Goal: Information Seeking & Learning: Learn about a topic

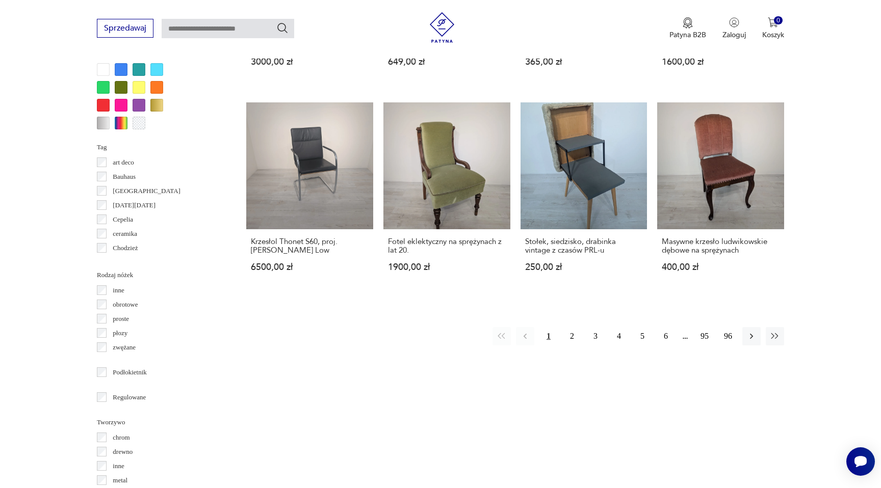
scroll to position [990, 0]
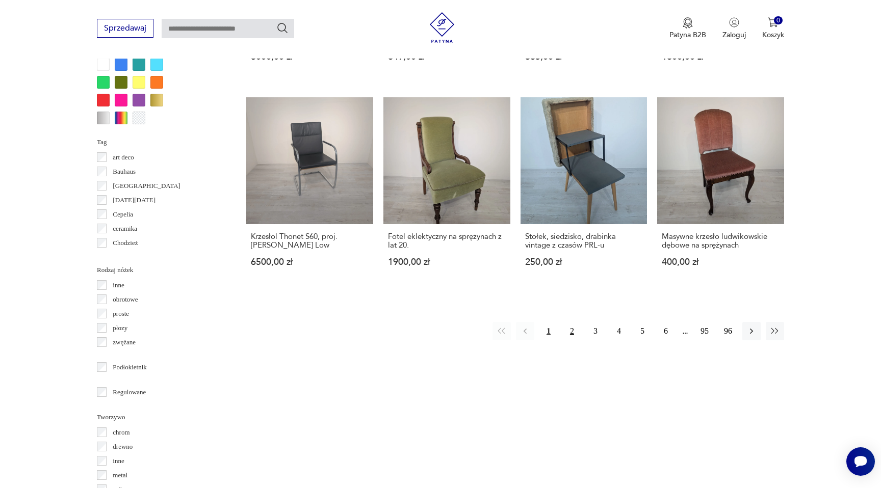
click at [576, 322] on button "2" at bounding box center [572, 331] width 18 height 18
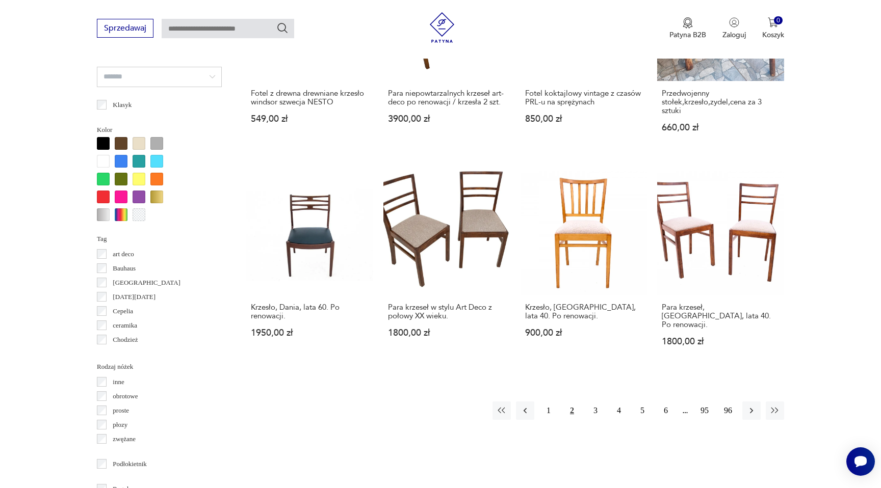
scroll to position [898, 0]
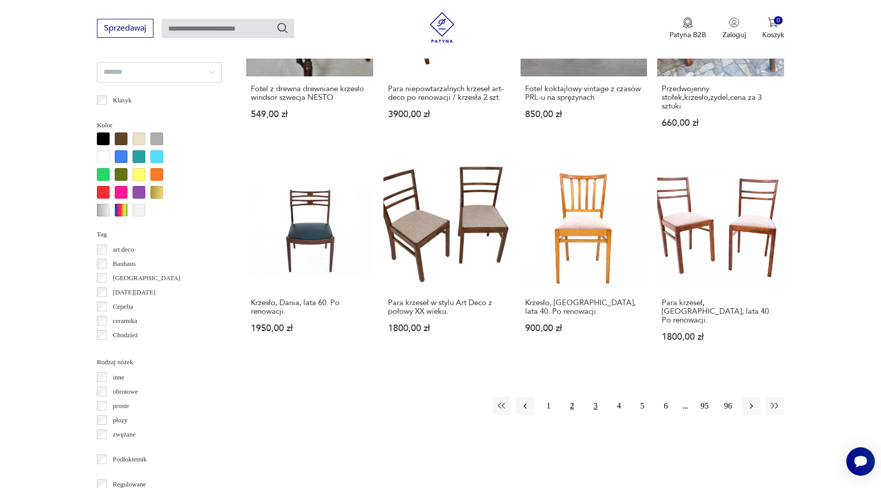
click at [595, 400] on button "3" at bounding box center [595, 406] width 18 height 18
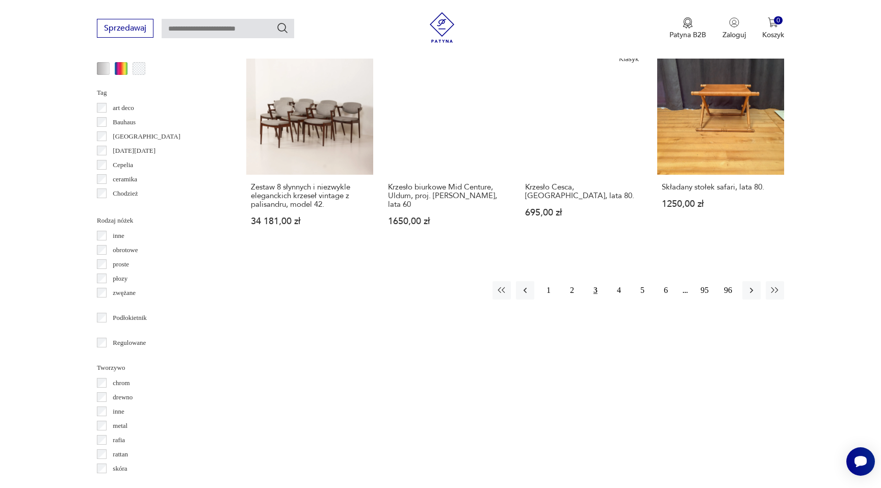
scroll to position [1087, 0]
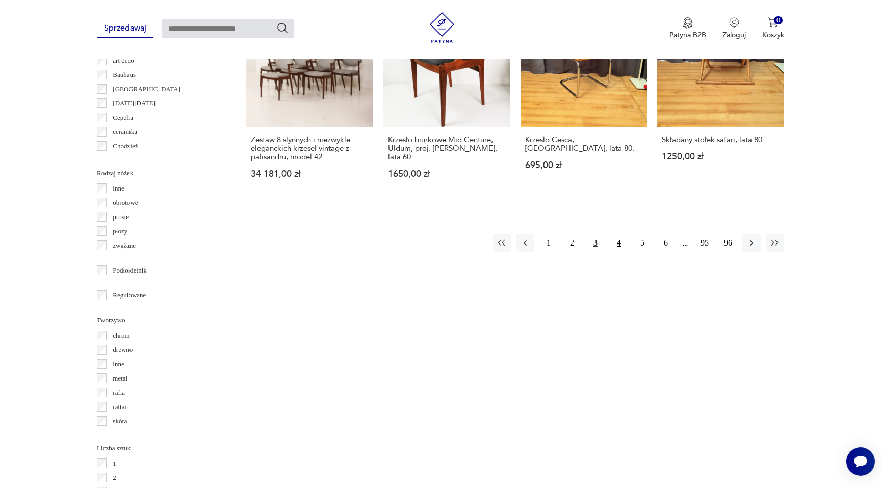
click at [622, 234] on button "4" at bounding box center [619, 243] width 18 height 18
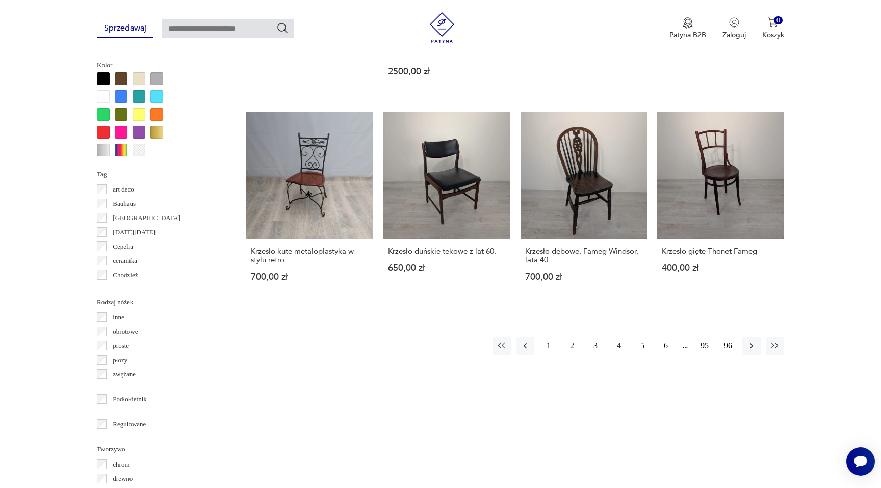
scroll to position [974, 0]
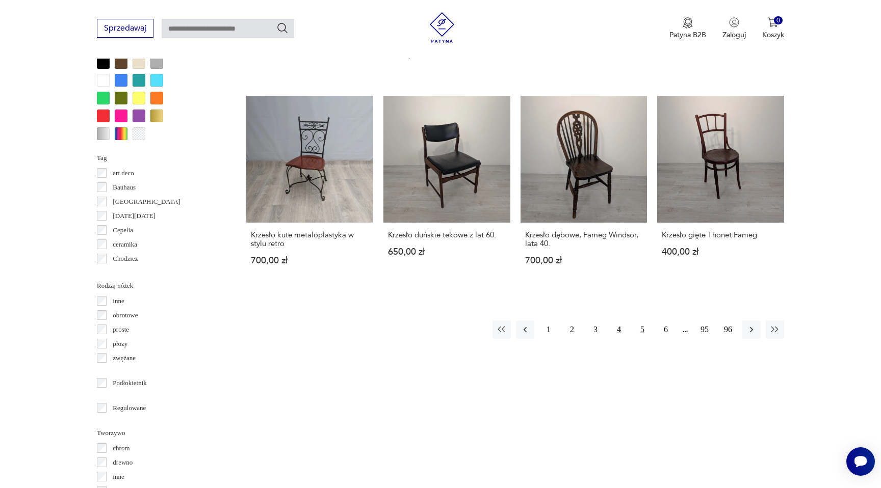
click at [642, 321] on button "5" at bounding box center [642, 330] width 18 height 18
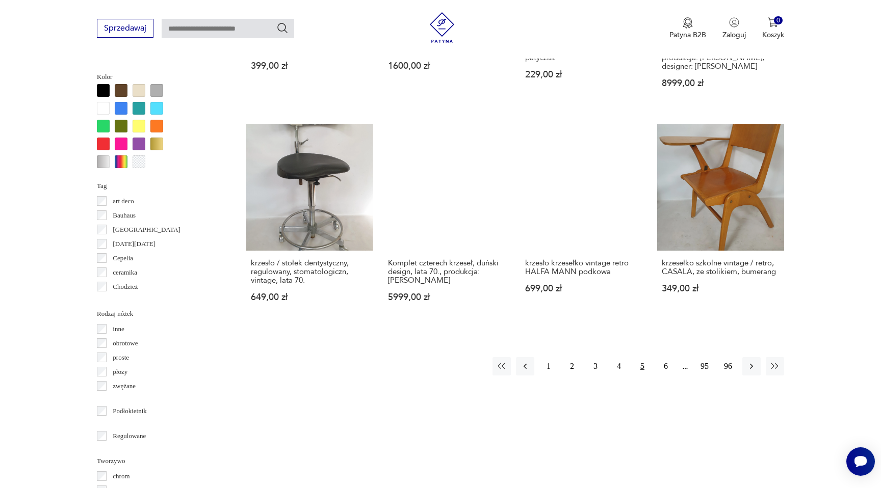
scroll to position [962, 0]
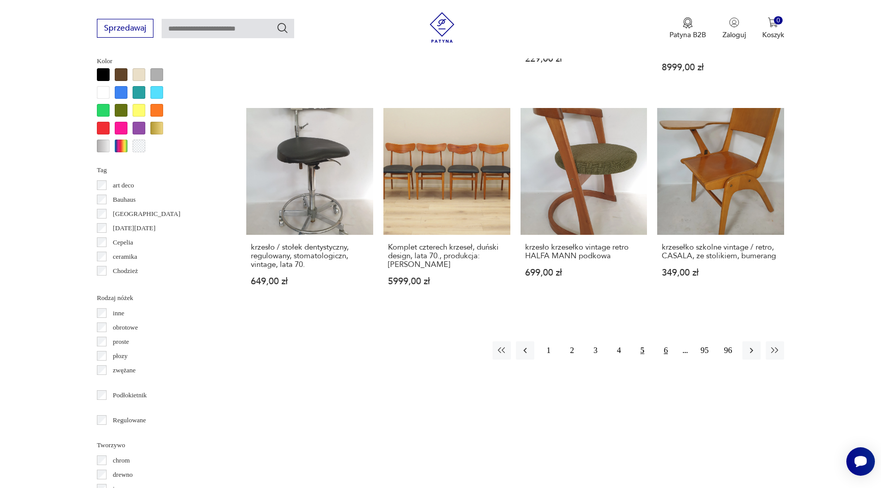
click at [667, 349] on button "6" at bounding box center [666, 351] width 18 height 18
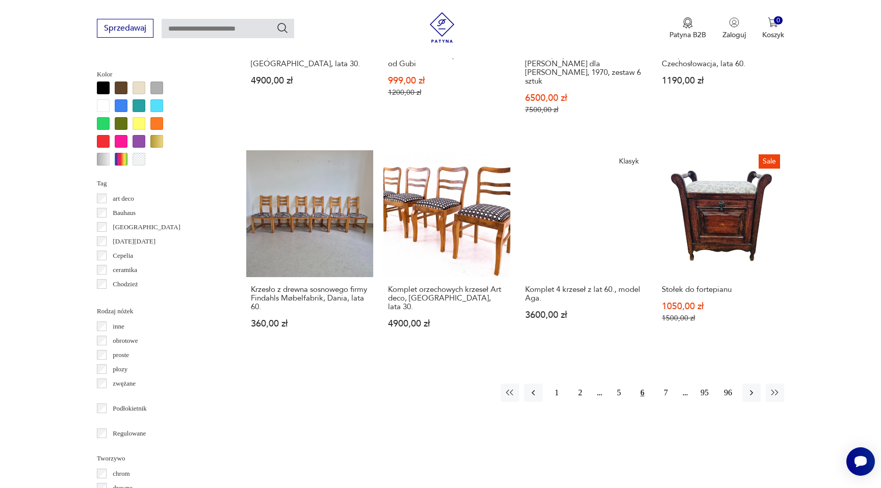
scroll to position [957, 0]
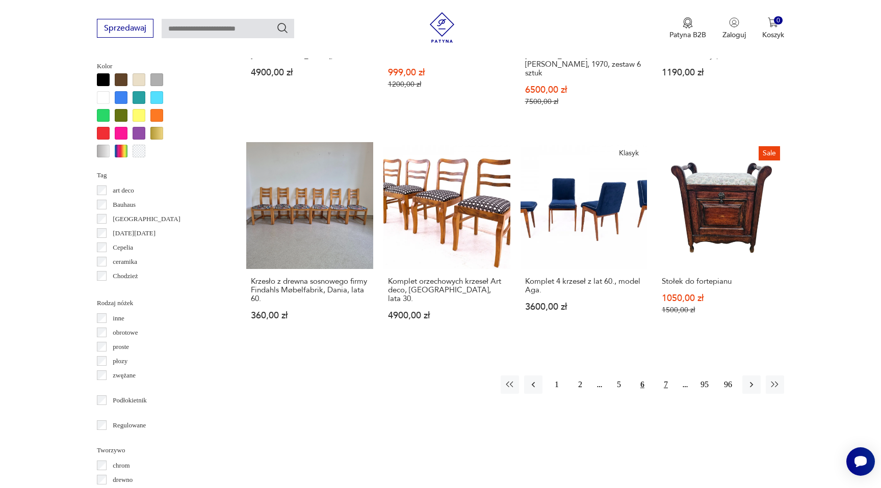
click at [668, 377] on button "7" at bounding box center [666, 385] width 18 height 18
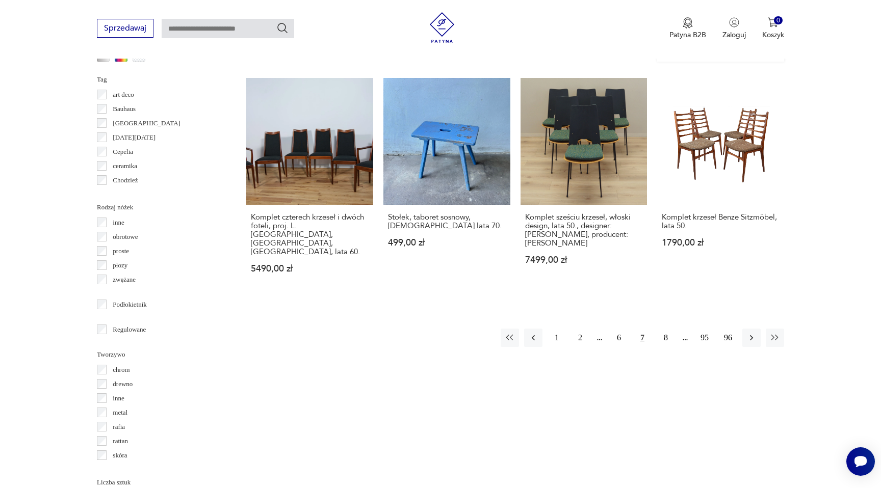
scroll to position [1092, 0]
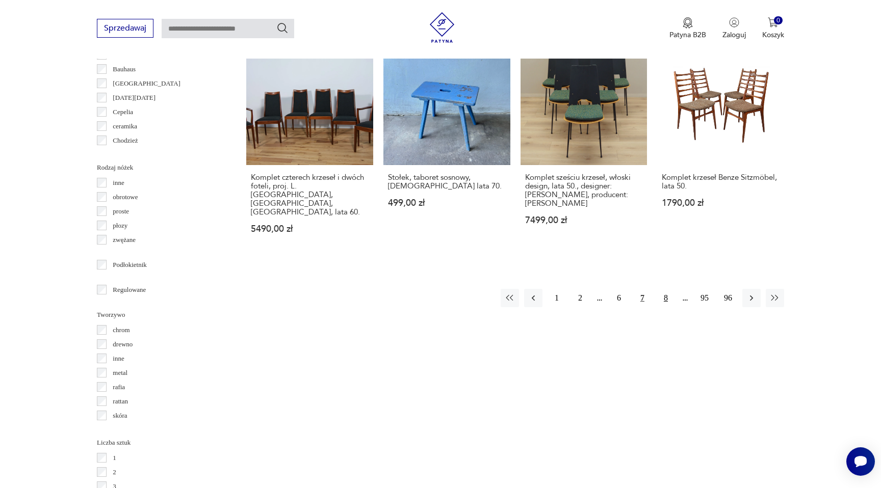
click at [665, 289] on button "8" at bounding box center [666, 298] width 18 height 18
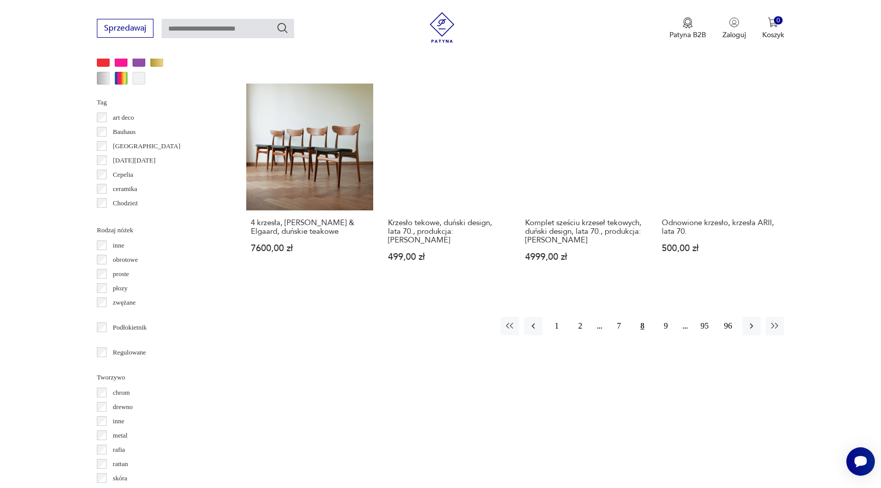
scroll to position [1030, 0]
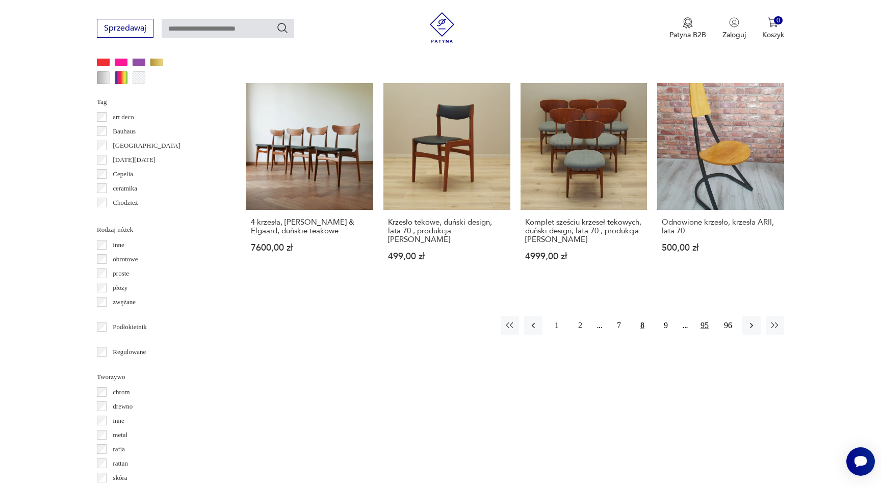
click at [703, 317] on button "95" at bounding box center [704, 326] width 18 height 18
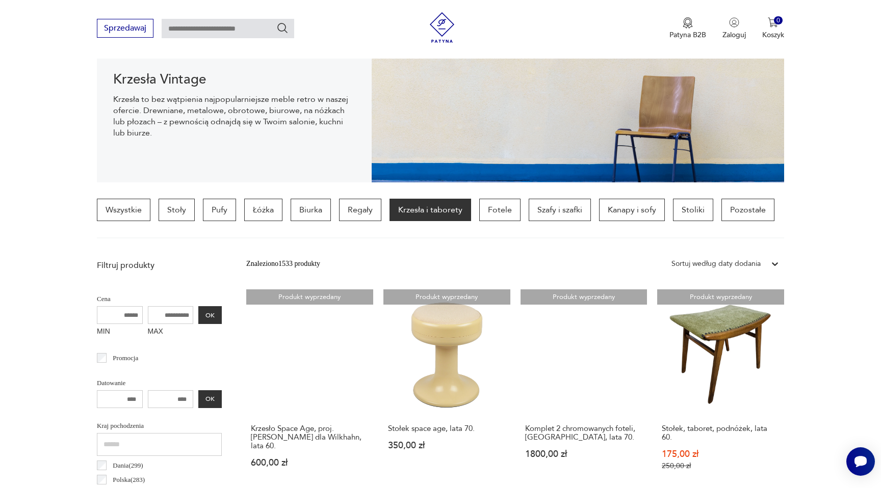
scroll to position [106, 0]
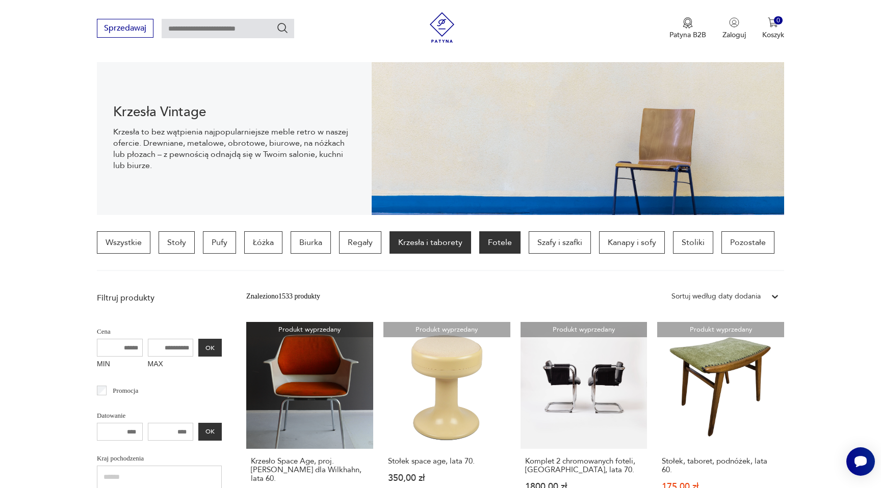
click at [511, 239] on p "Fotele" at bounding box center [499, 242] width 41 height 22
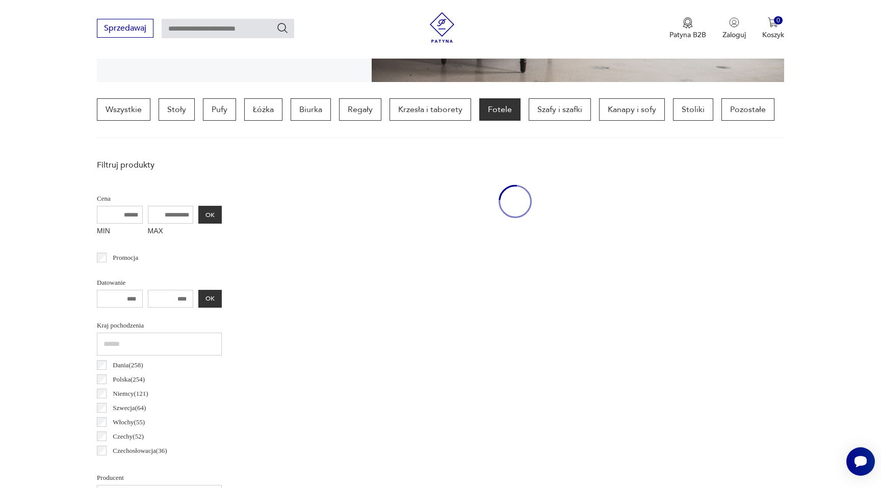
scroll to position [240, 0]
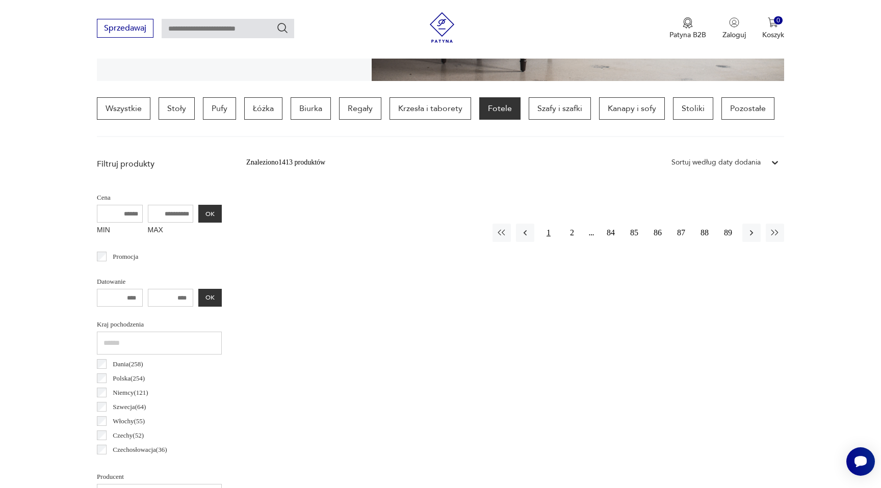
click at [553, 231] on button "1" at bounding box center [548, 233] width 18 height 18
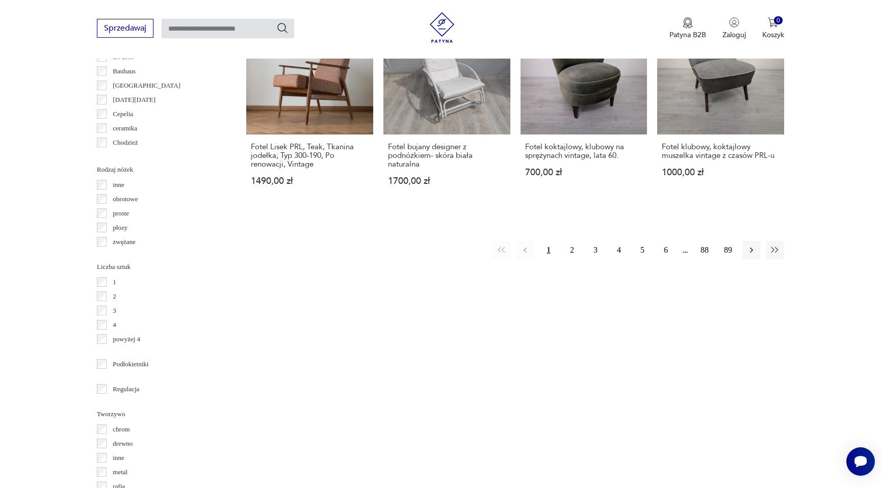
scroll to position [1090, 0]
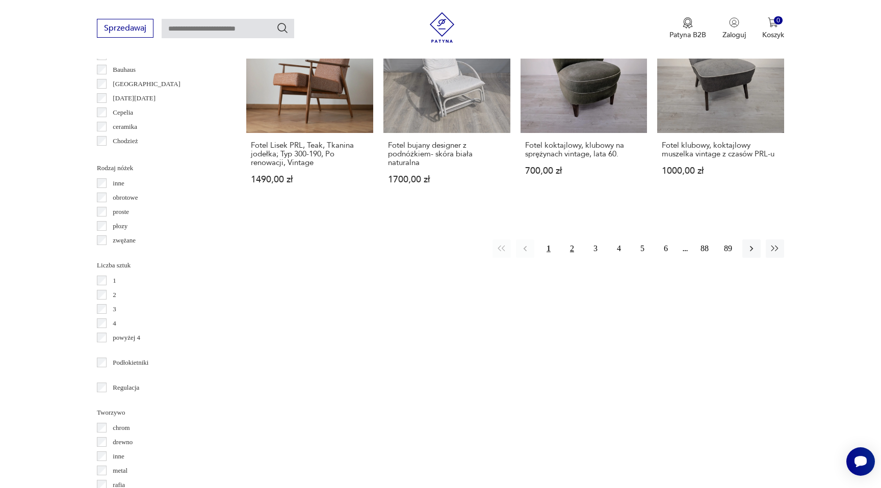
click at [572, 240] on button "2" at bounding box center [572, 249] width 18 height 18
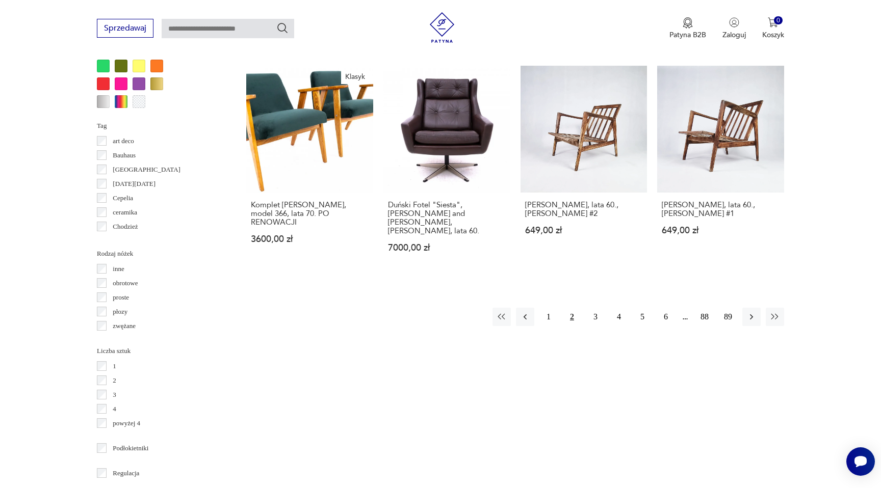
scroll to position [1005, 0]
click at [599, 307] on button "3" at bounding box center [595, 316] width 18 height 18
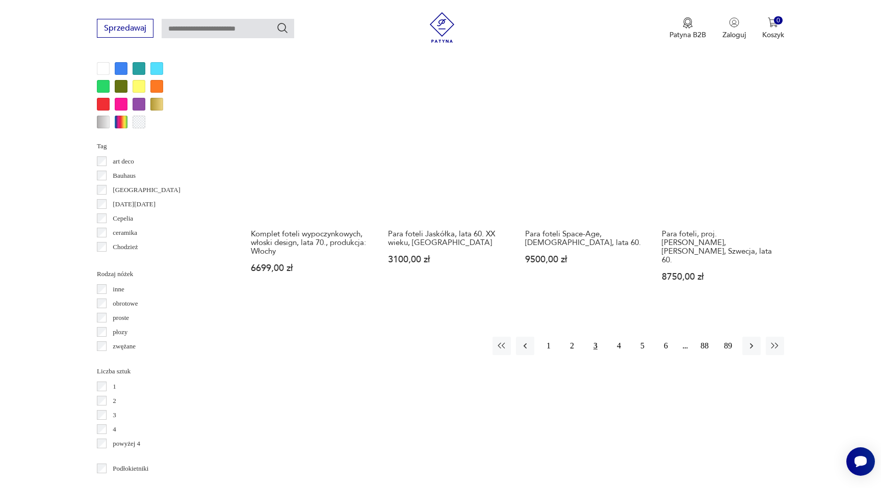
scroll to position [985, 0]
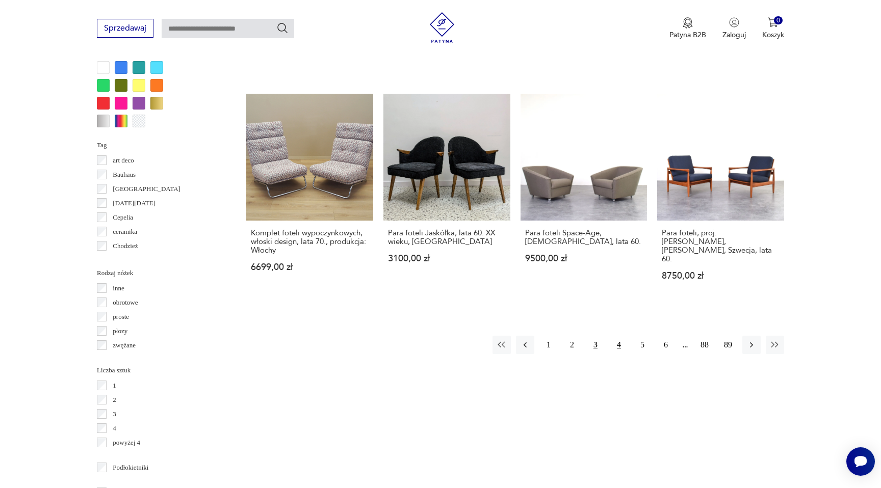
click at [621, 336] on button "4" at bounding box center [619, 345] width 18 height 18
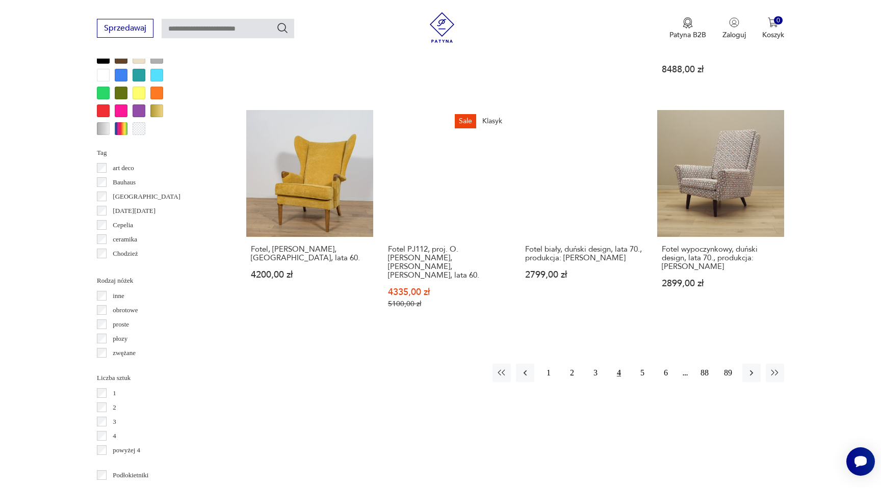
scroll to position [978, 0]
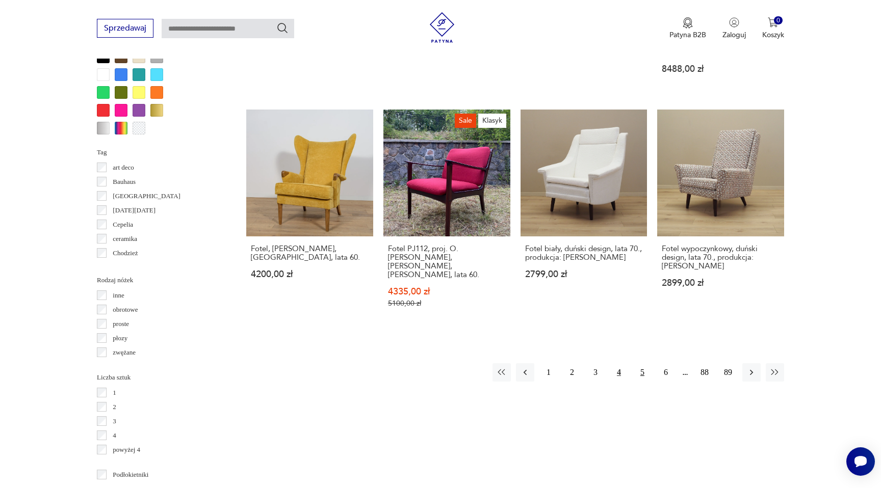
click at [642, 363] on button "5" at bounding box center [642, 372] width 18 height 18
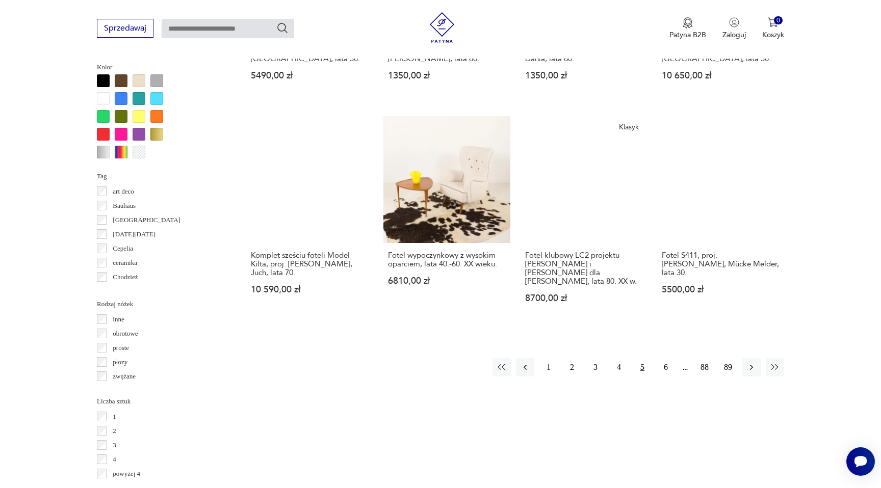
scroll to position [956, 0]
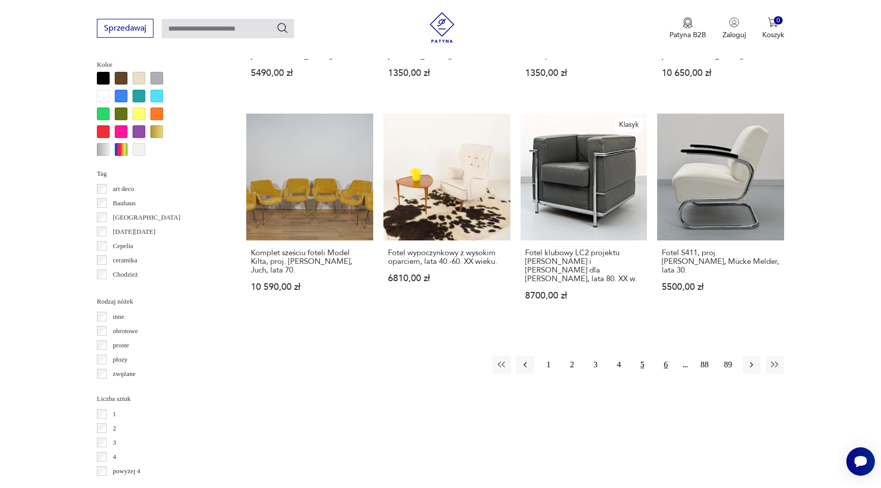
click at [668, 356] on button "6" at bounding box center [666, 365] width 18 height 18
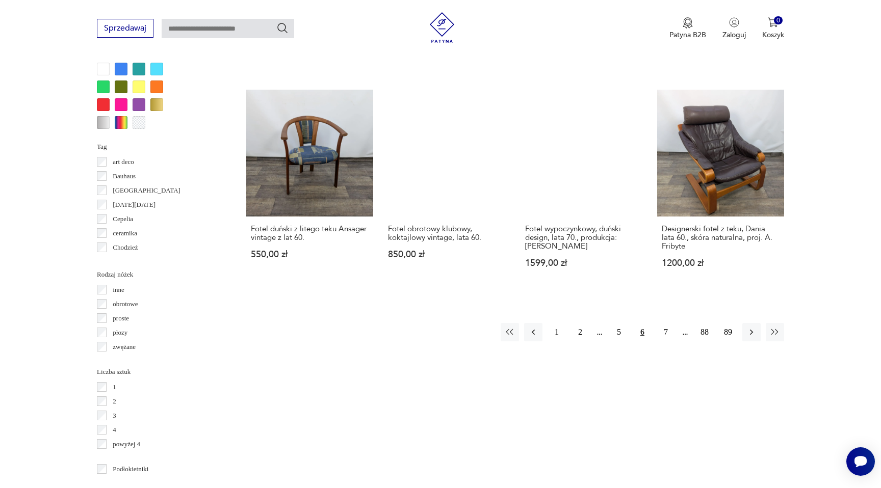
scroll to position [1035, 0]
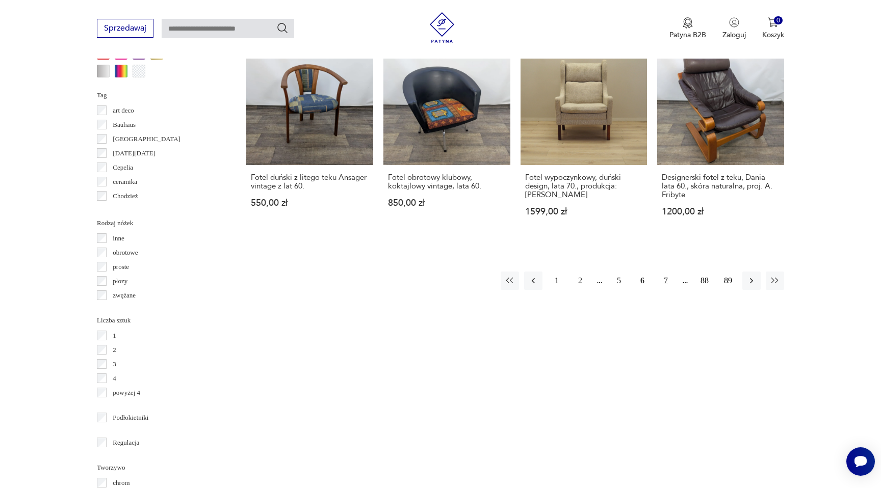
click at [664, 273] on button "7" at bounding box center [666, 281] width 18 height 18
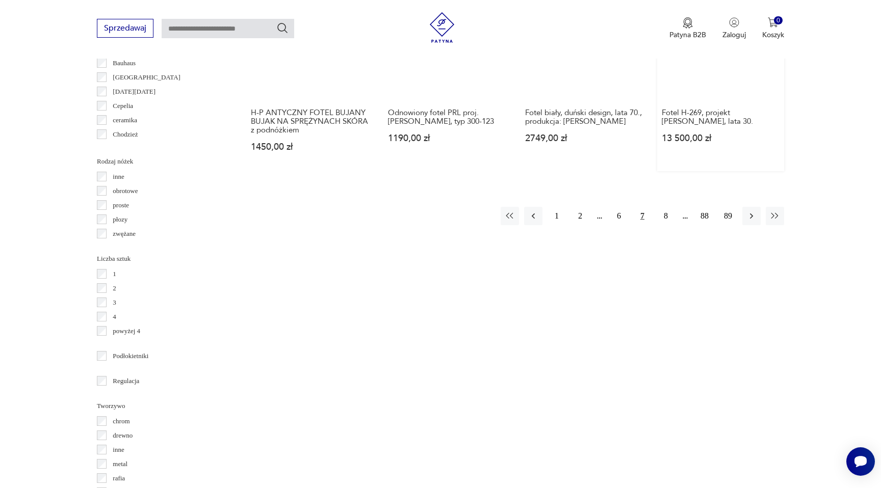
scroll to position [1114, 0]
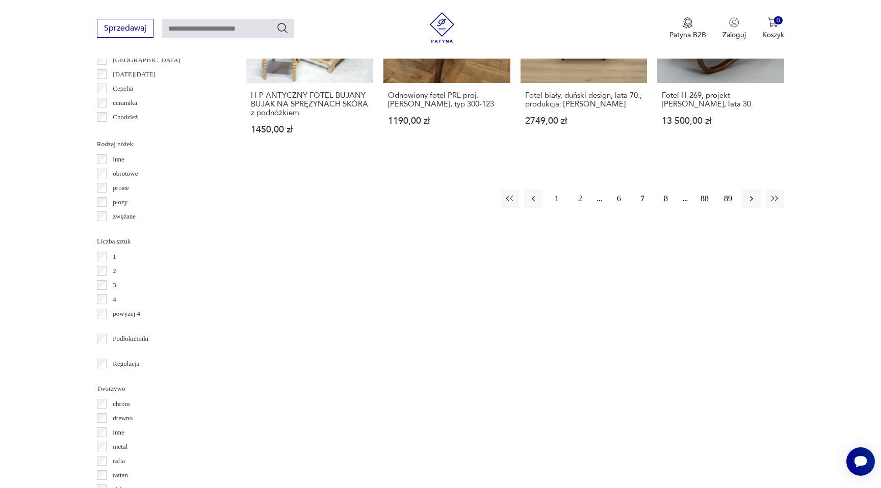
click at [666, 195] on button "8" at bounding box center [666, 199] width 18 height 18
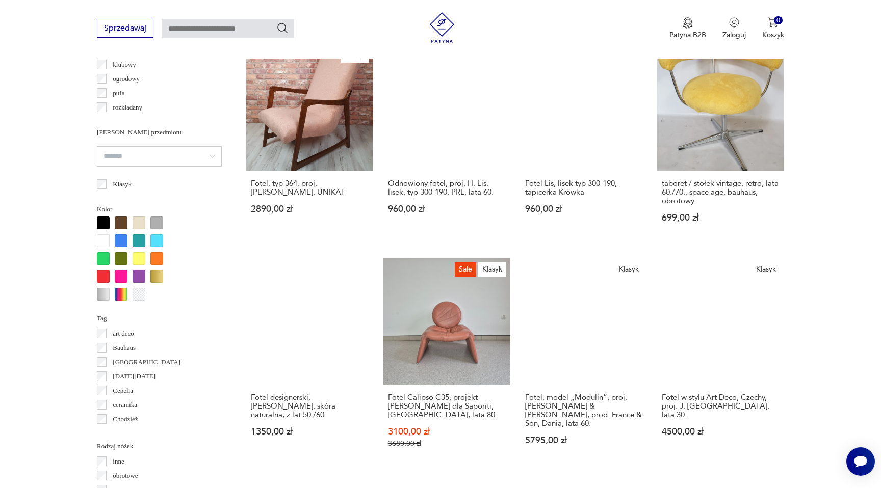
scroll to position [814, 0]
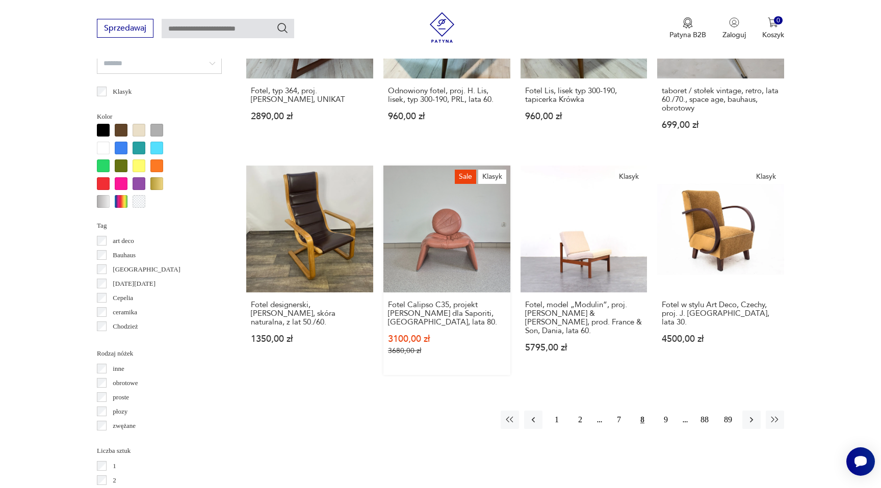
click at [454, 240] on link "Sale Klasyk Fotel Calipso C35, projekt [PERSON_NAME] dla Saporiti, [GEOGRAPHIC_…" at bounding box center [446, 271] width 127 height 210
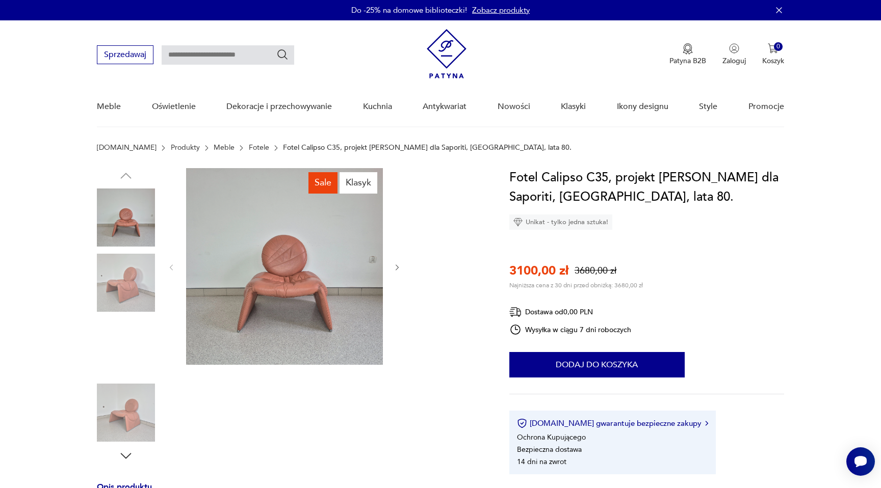
click at [141, 410] on img at bounding box center [126, 413] width 58 height 58
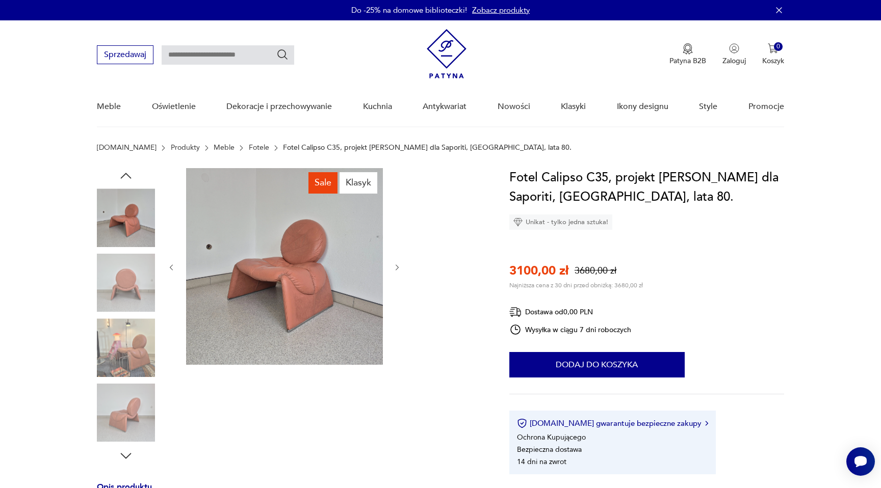
click at [284, 278] on img at bounding box center [284, 266] width 197 height 197
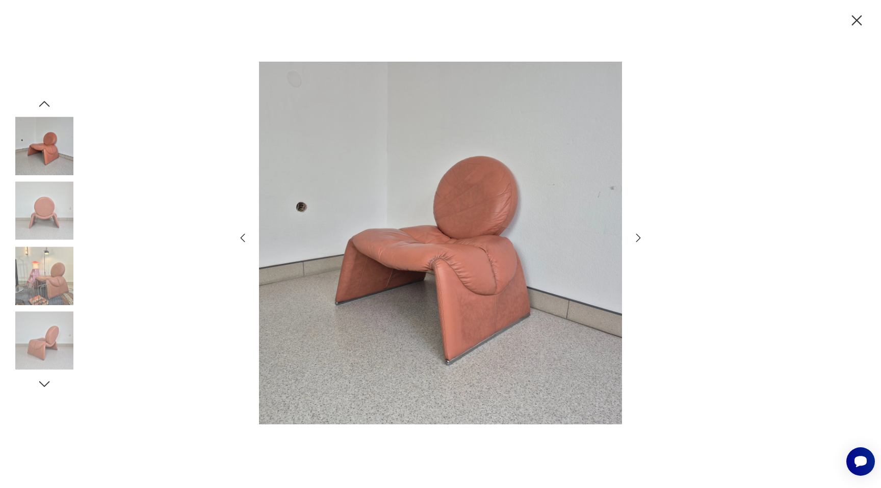
click at [58, 285] on img at bounding box center [44, 276] width 58 height 58
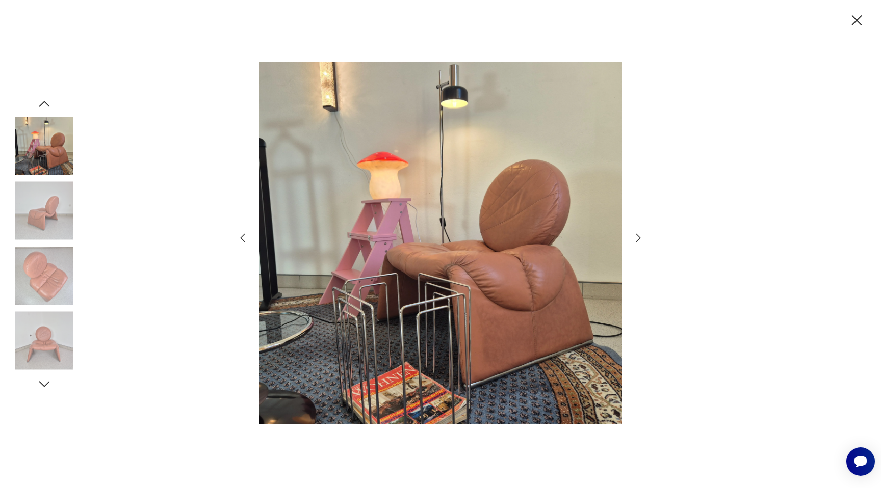
click at [58, 368] on img at bounding box center [44, 341] width 58 height 58
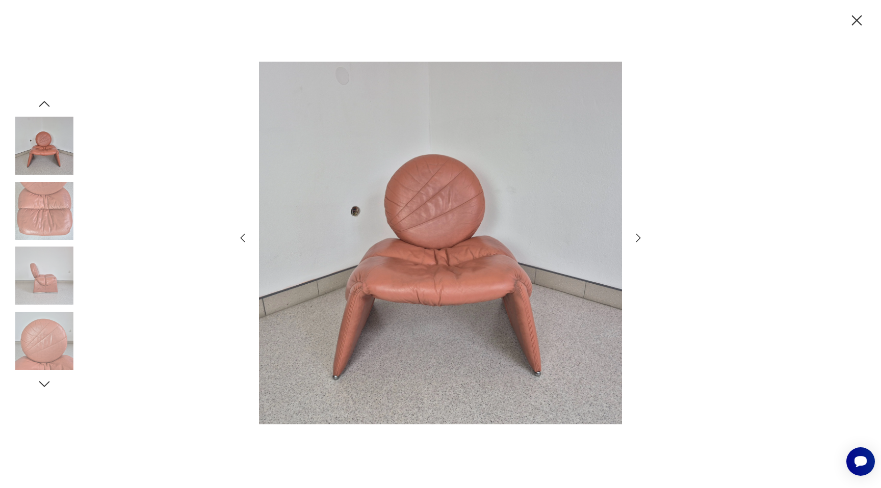
click at [44, 390] on icon "button" at bounding box center [44, 384] width 15 height 15
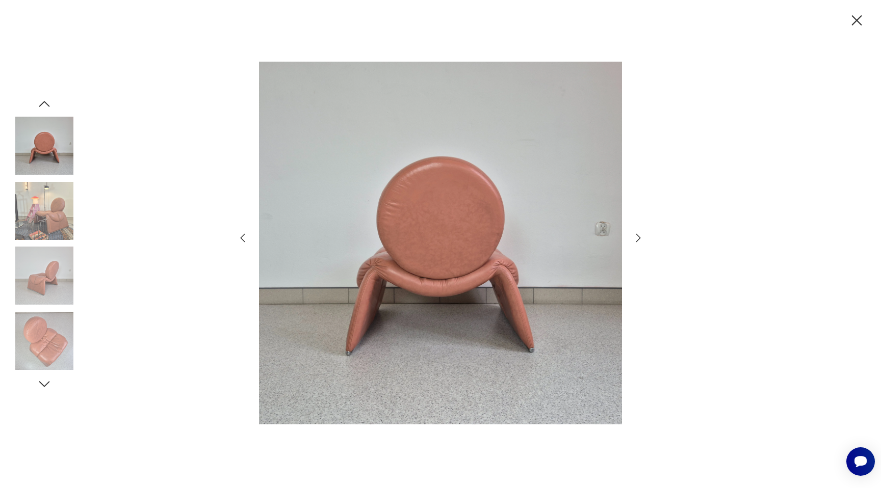
click at [56, 213] on img at bounding box center [44, 211] width 58 height 58
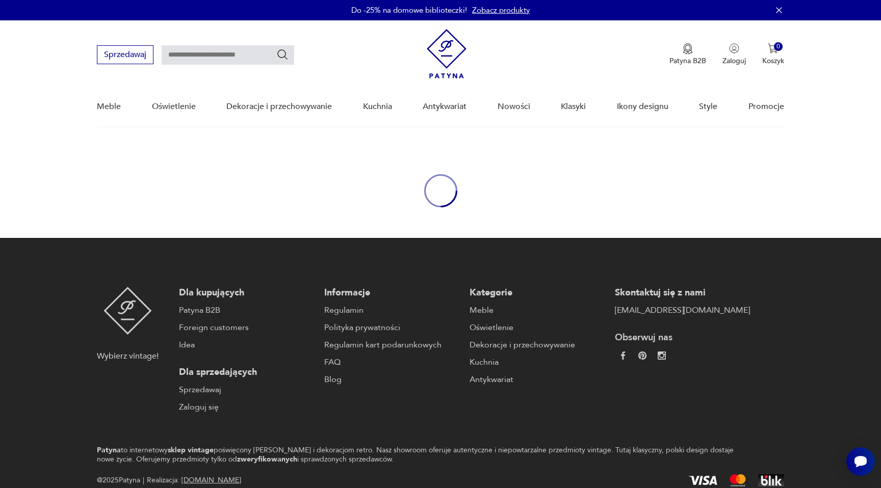
scroll to position [47, 0]
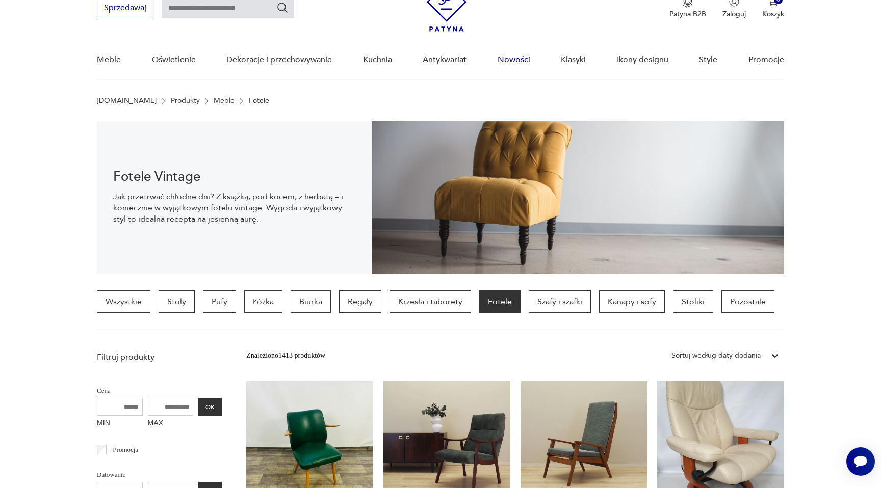
click at [521, 56] on link "Nowości" at bounding box center [514, 59] width 33 height 39
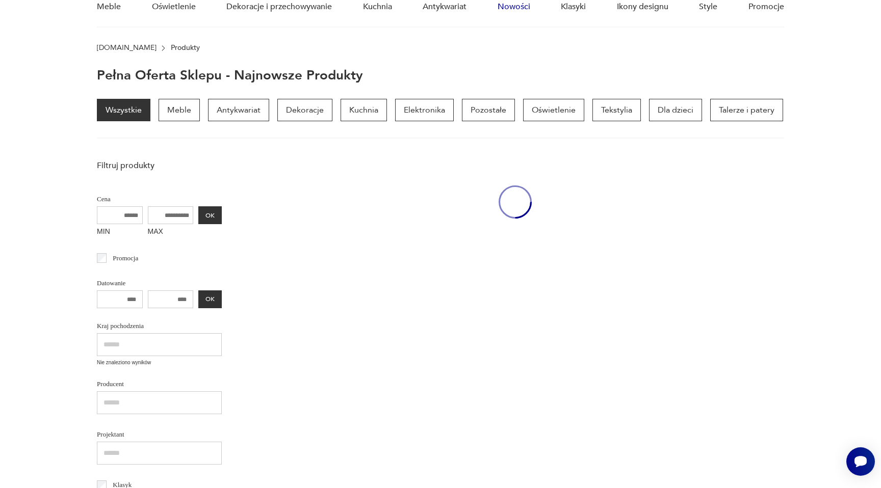
scroll to position [101, 0]
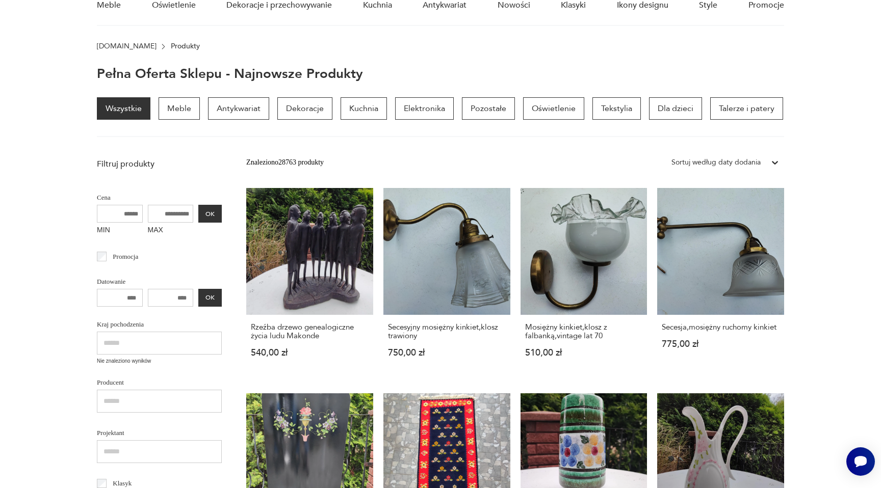
click at [387, 113] on div "Wszystkie Meble Antykwariat Dekoracje Kuchnia Elektronika Pozostałe Oświetlenie…" at bounding box center [440, 108] width 686 height 22
click at [351, 107] on p "Kuchnia" at bounding box center [364, 108] width 46 height 22
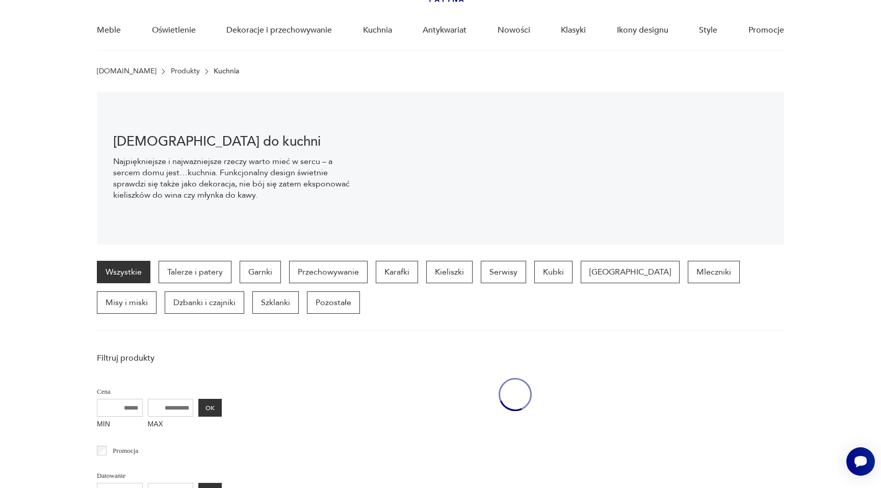
scroll to position [71, 0]
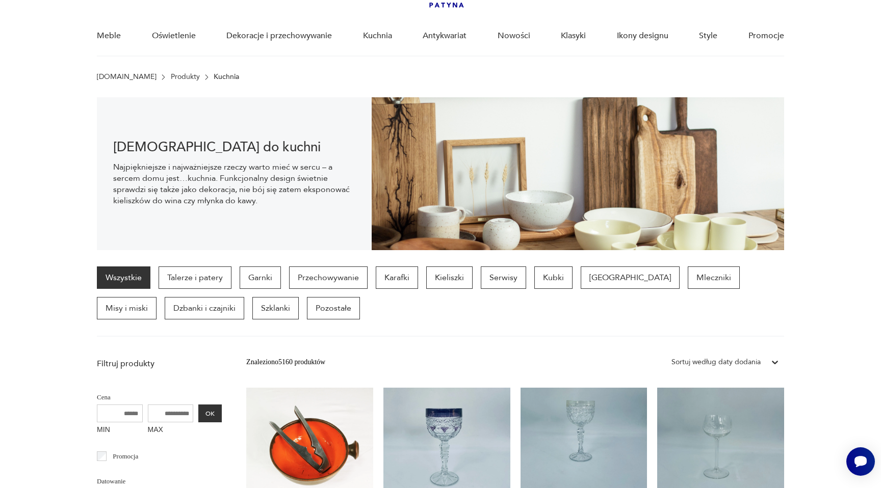
click at [482, 322] on div "Wszystkie Talerze i patery Garnki Przechowywanie Karafki Kieliszki Serwisy Kubk…" at bounding box center [440, 302] width 687 height 70
click at [173, 274] on p "Talerze i patery" at bounding box center [195, 278] width 73 height 22
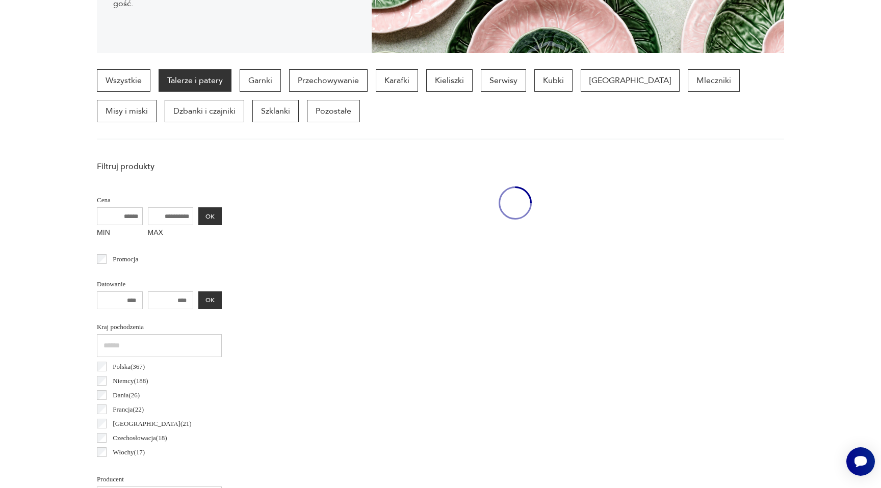
scroll to position [271, 0]
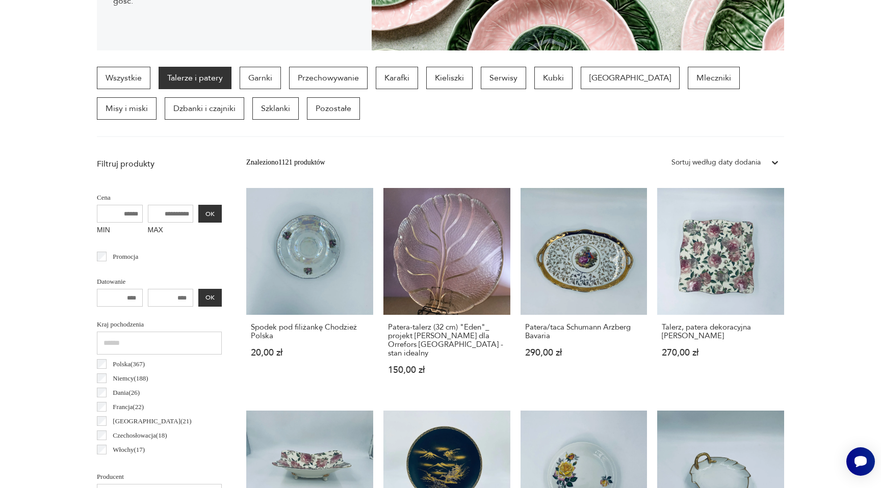
click at [858, 71] on section "Wszystkie Talerze i patery Garnki Przechowywanie Karafki Kieliszki Serwisy Kubk…" at bounding box center [440, 102] width 881 height 70
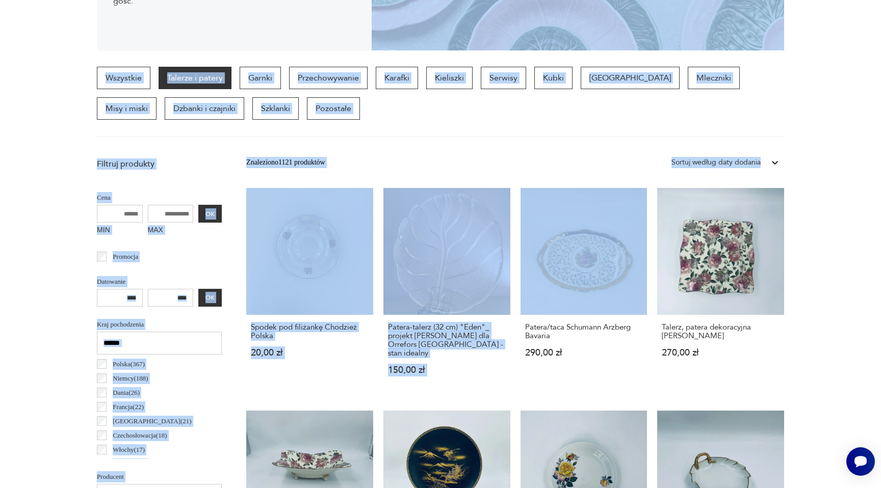
drag, startPoint x: 577, startPoint y: 173, endPoint x: 590, endPoint y: 36, distance: 137.8
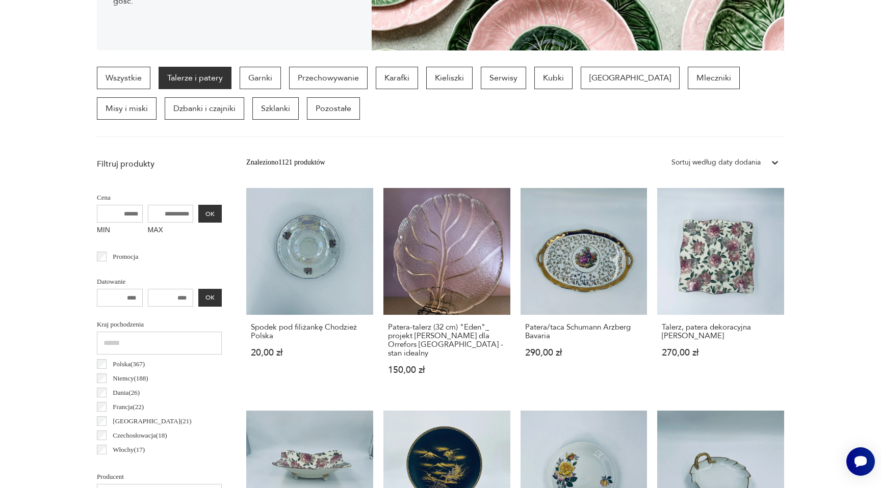
click at [533, 163] on div "Znaleziono 1121 produktów Filtruj Sortuj według daty dodania Sortuj według daty…" at bounding box center [515, 162] width 538 height 18
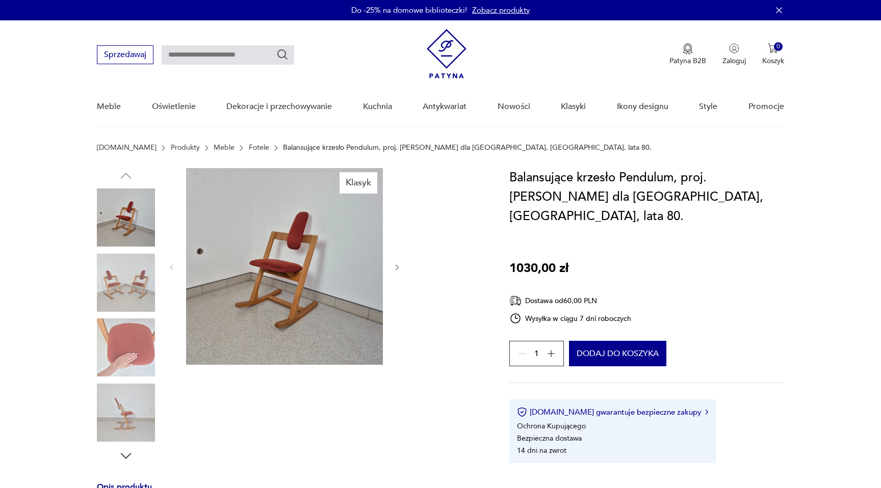
click at [127, 284] on img at bounding box center [126, 283] width 58 height 58
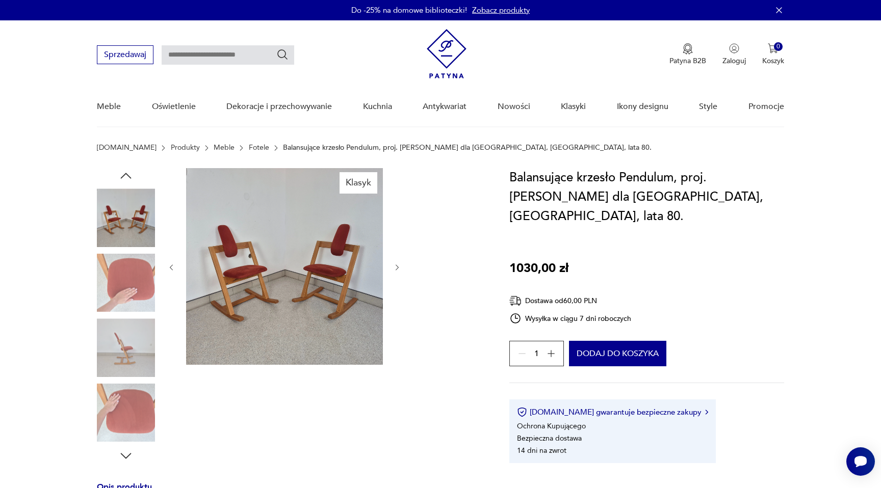
click at [119, 350] on img at bounding box center [126, 348] width 58 height 58
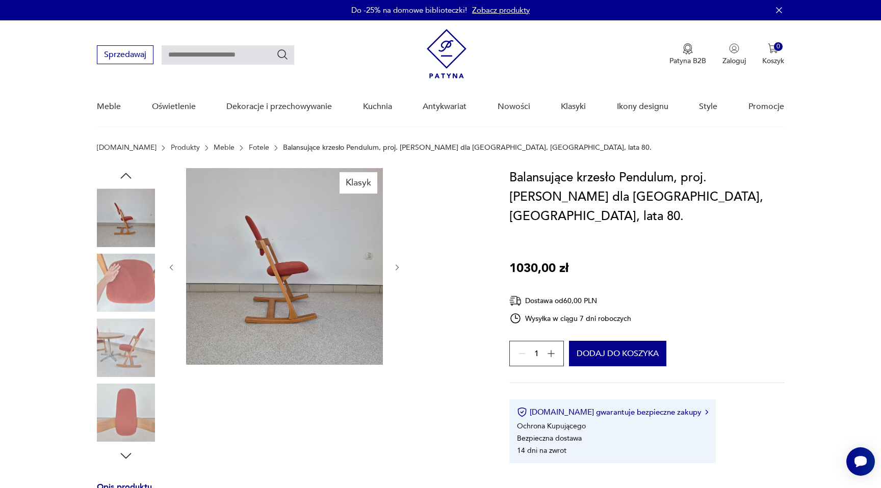
click at [124, 216] on img at bounding box center [126, 218] width 58 height 58
click at [137, 216] on img at bounding box center [126, 218] width 58 height 58
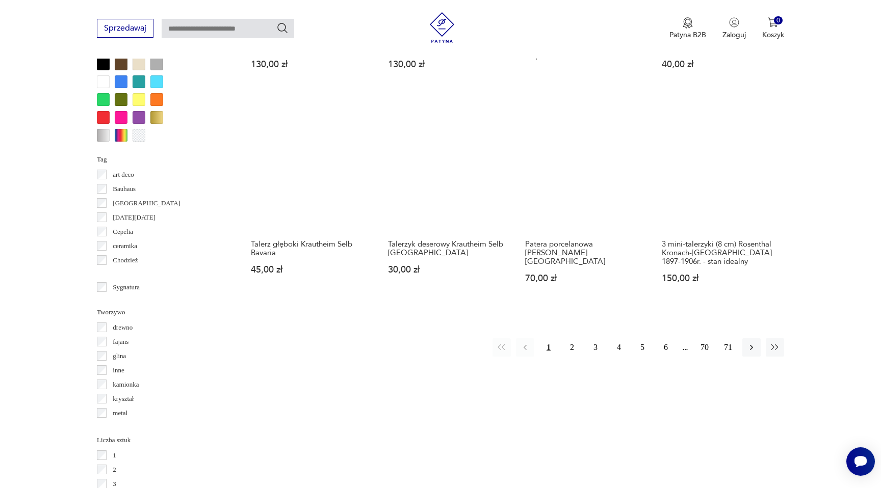
scroll to position [996, 0]
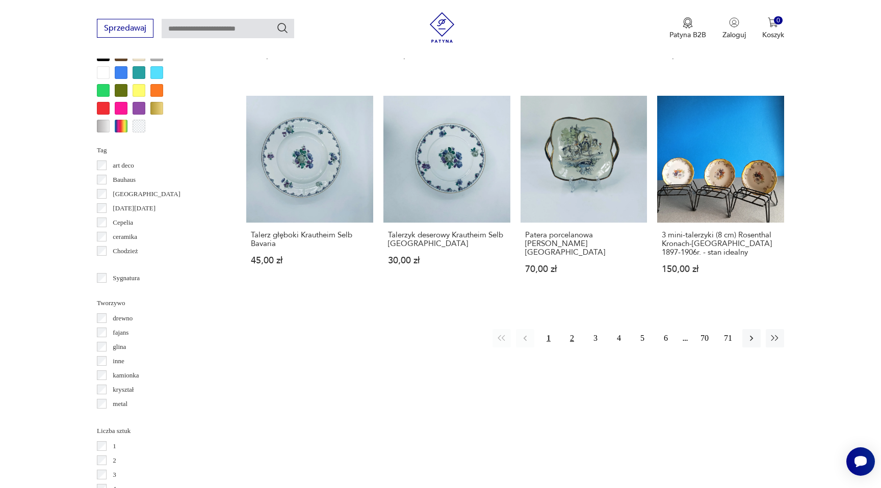
click at [575, 331] on button "2" at bounding box center [572, 338] width 18 height 18
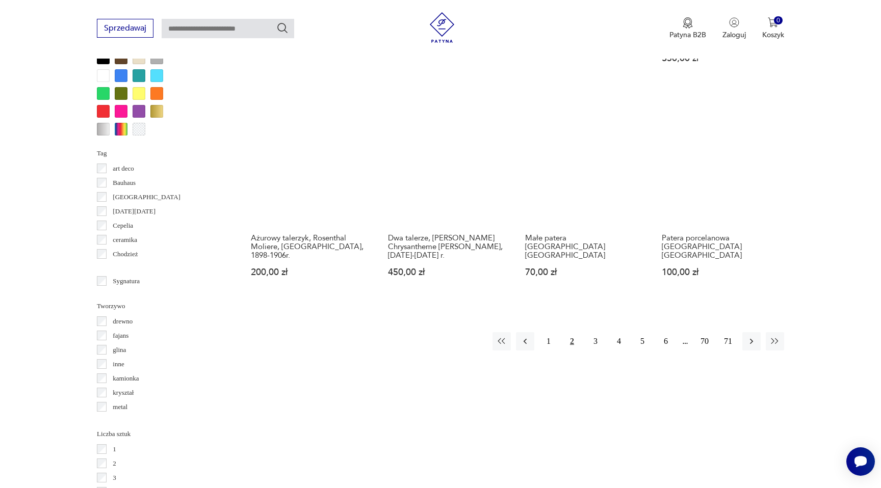
scroll to position [994, 0]
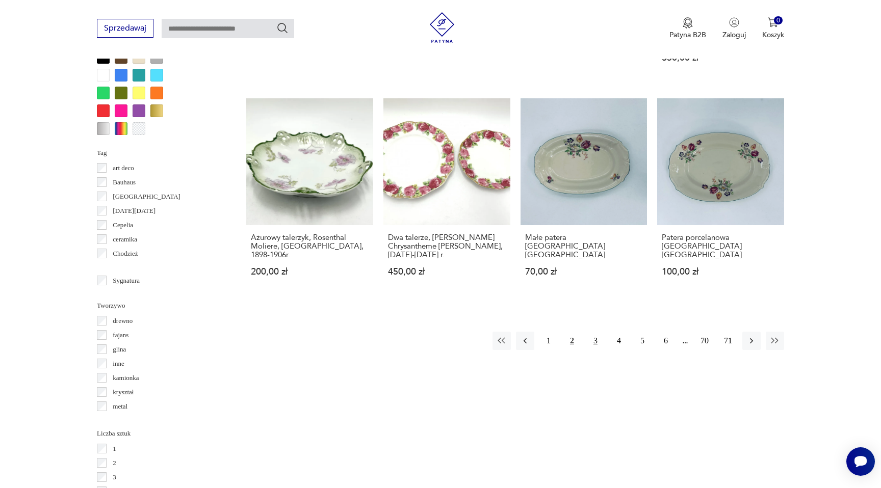
click at [597, 333] on button "3" at bounding box center [595, 341] width 18 height 18
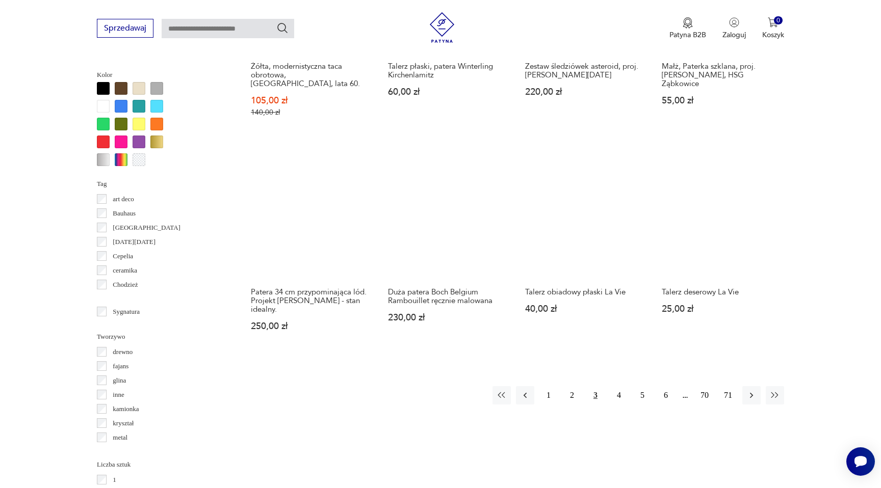
scroll to position [963, 0]
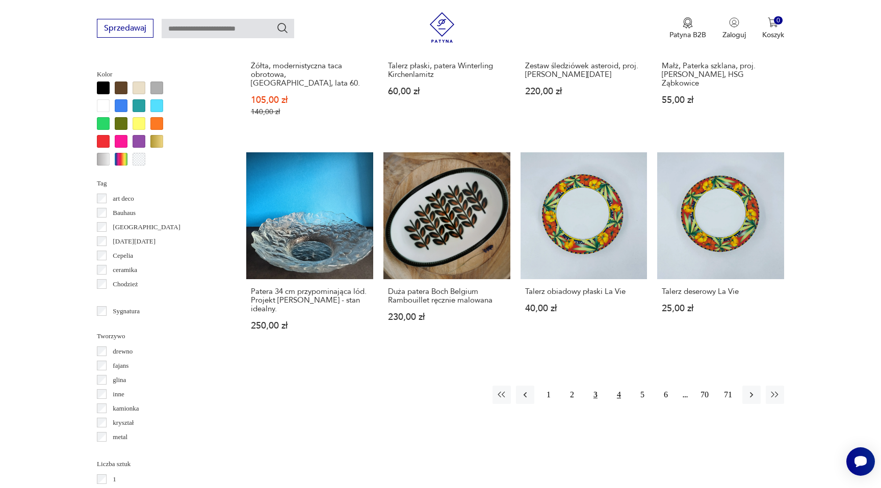
click at [618, 387] on button "4" at bounding box center [619, 395] width 18 height 18
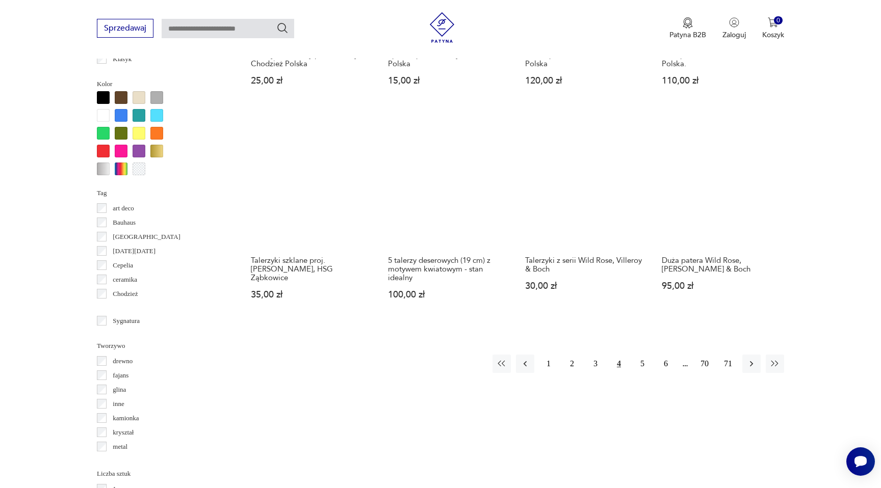
scroll to position [954, 0]
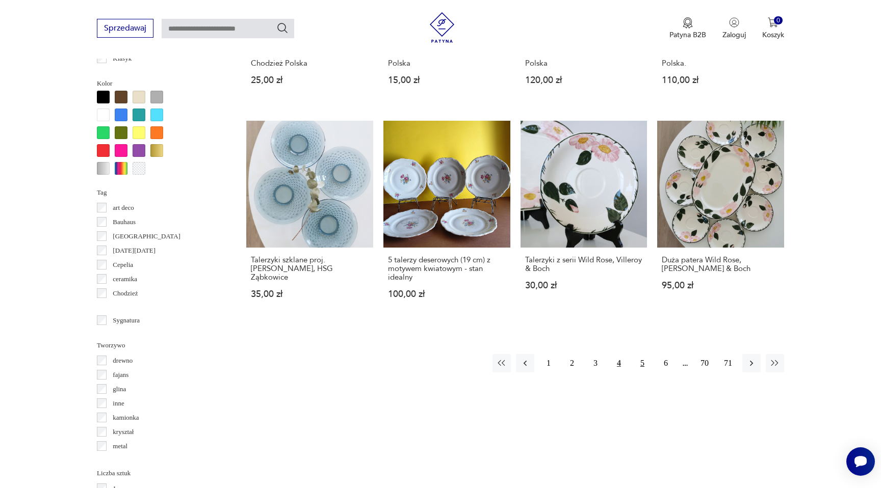
click at [640, 363] on button "5" at bounding box center [642, 363] width 18 height 18
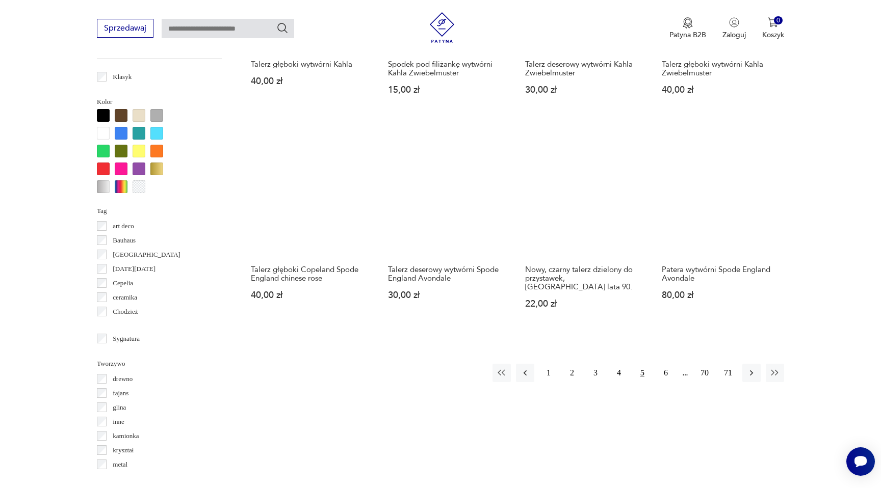
scroll to position [940, 0]
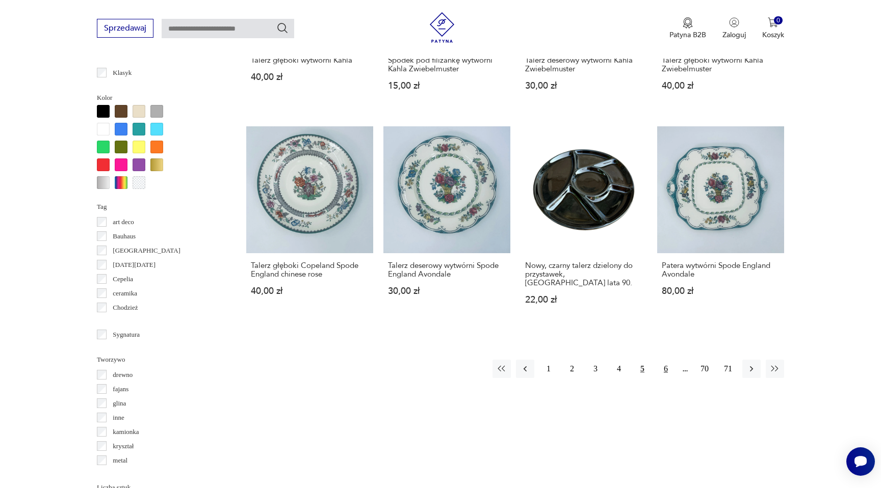
click at [665, 360] on button "6" at bounding box center [666, 369] width 18 height 18
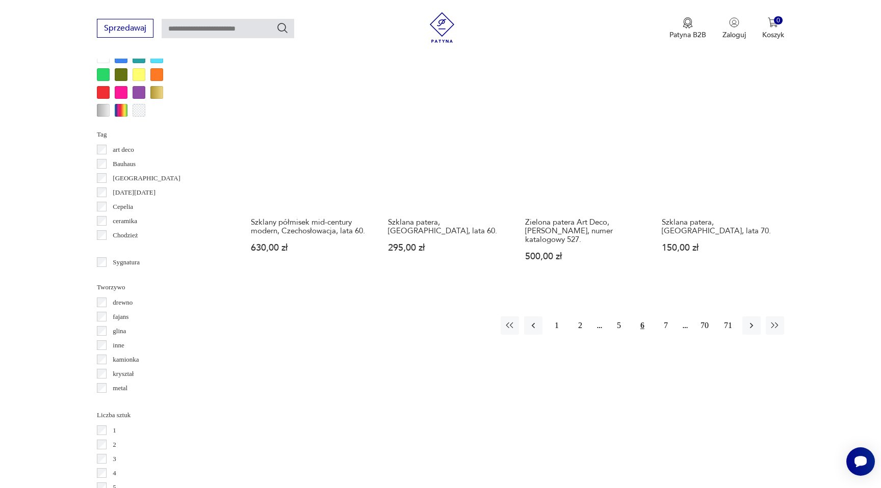
scroll to position [1007, 0]
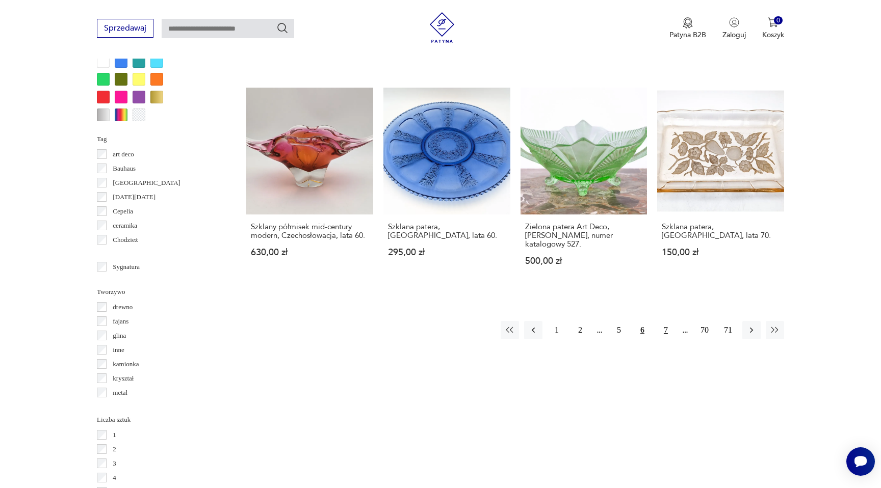
click at [666, 325] on button "7" at bounding box center [666, 330] width 18 height 18
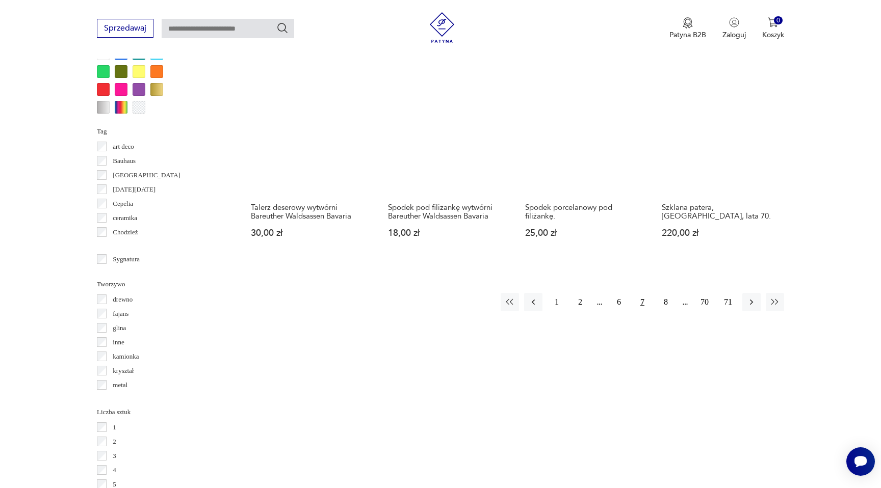
scroll to position [1016, 0]
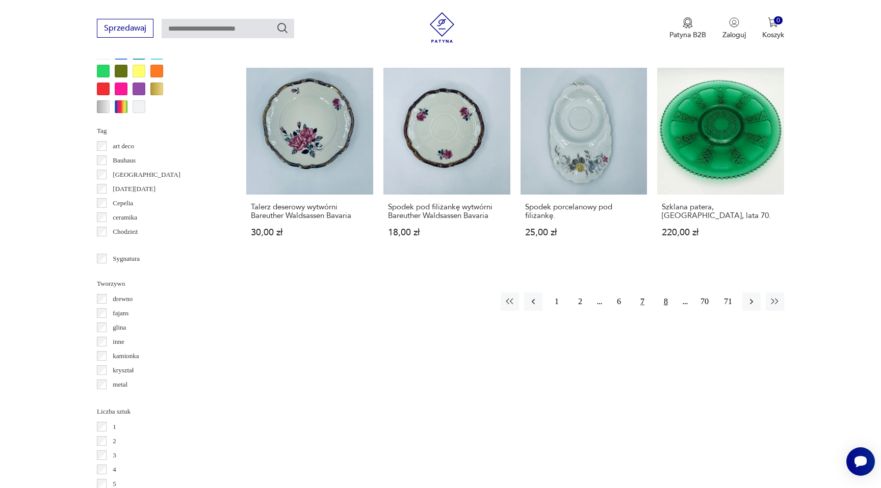
click at [665, 295] on button "8" at bounding box center [666, 302] width 18 height 18
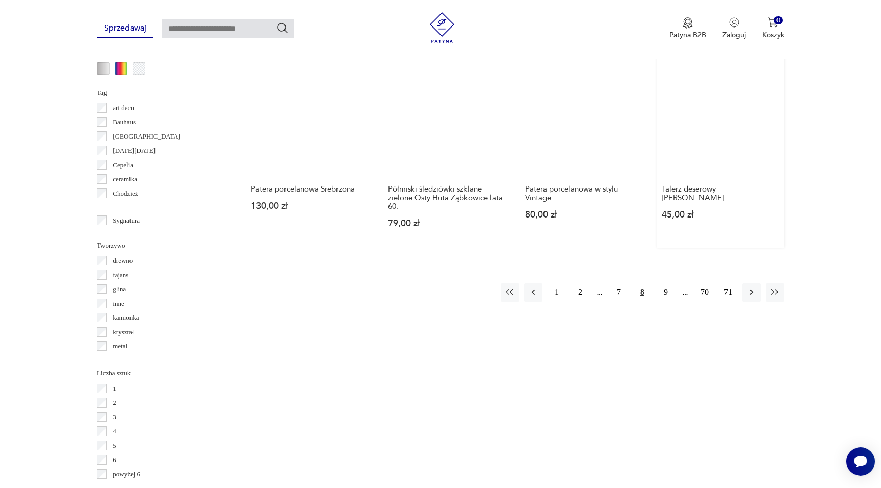
scroll to position [1066, 0]
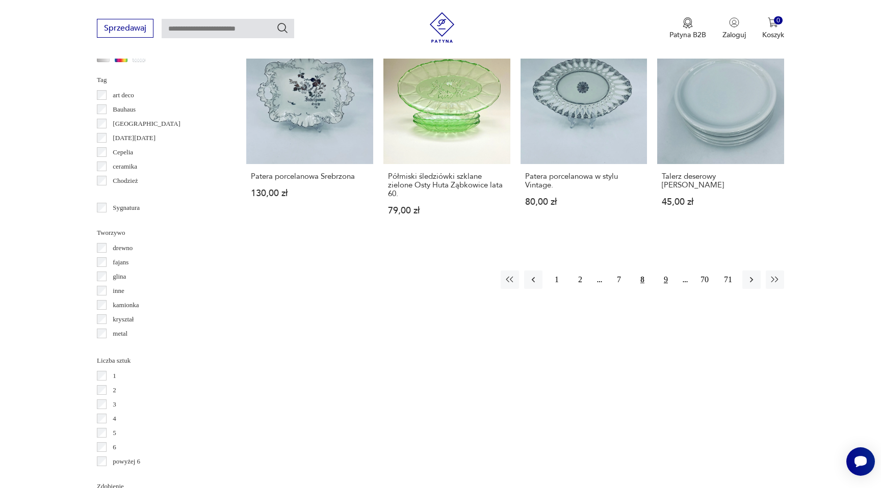
click at [664, 271] on button "9" at bounding box center [666, 280] width 18 height 18
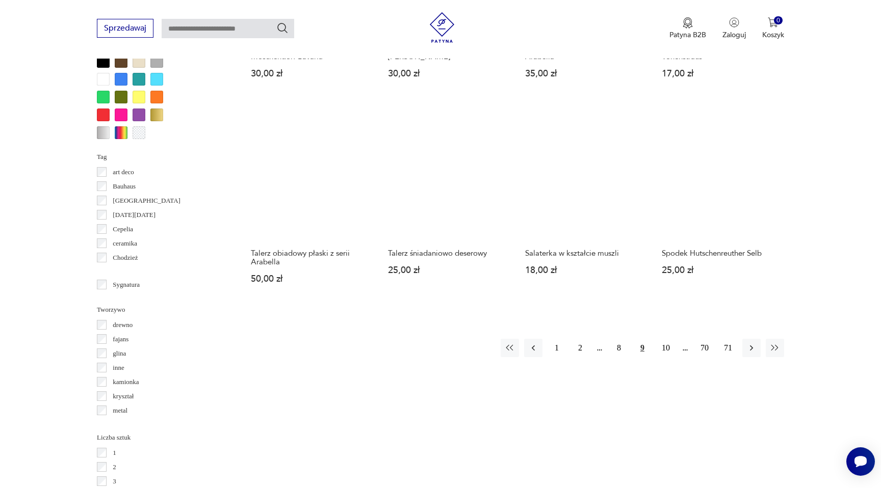
scroll to position [991, 0]
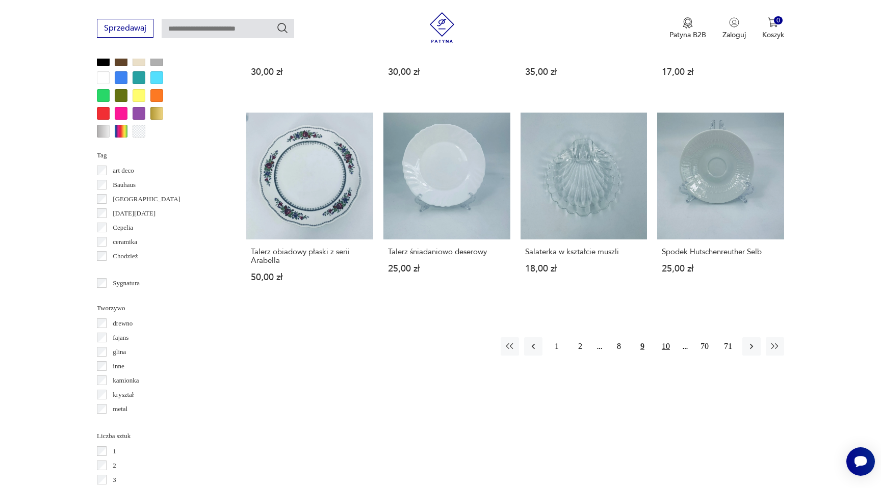
click at [666, 347] on button "10" at bounding box center [666, 346] width 18 height 18
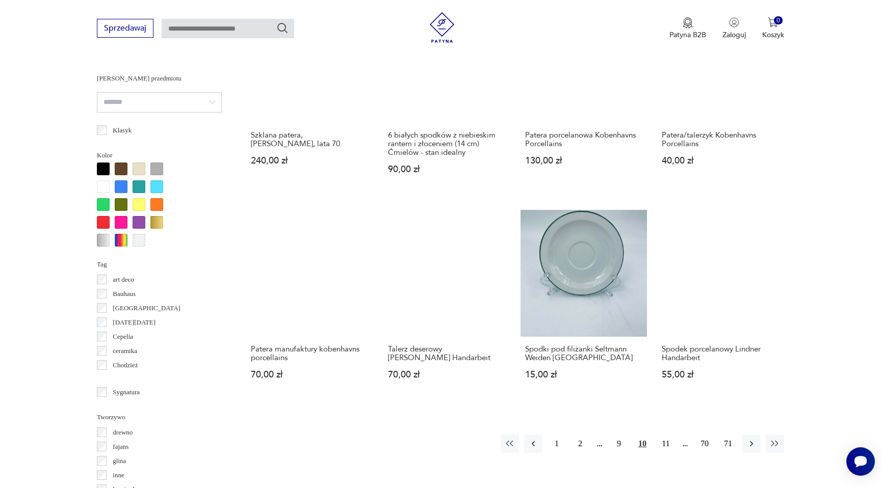
scroll to position [888, 0]
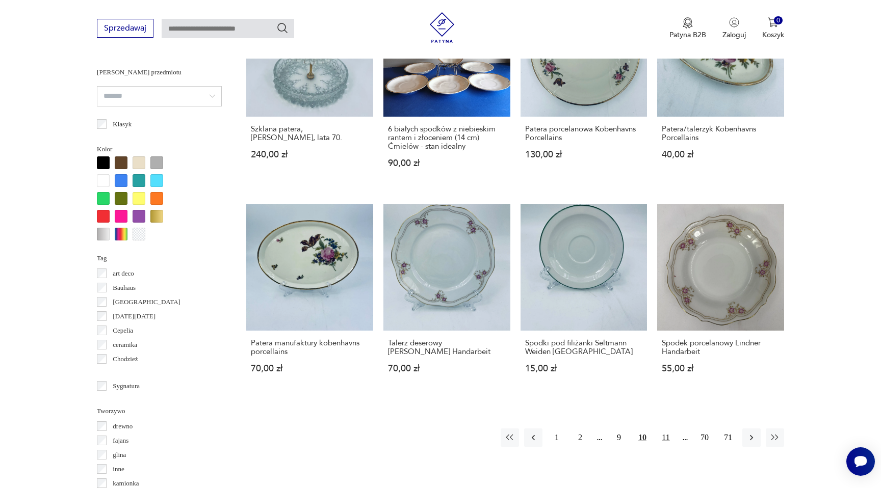
click at [669, 429] on button "11" at bounding box center [666, 438] width 18 height 18
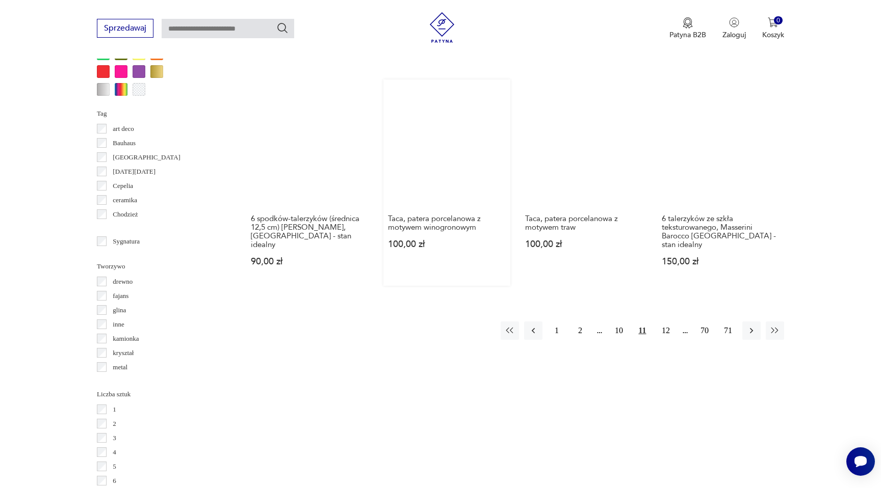
scroll to position [1035, 0]
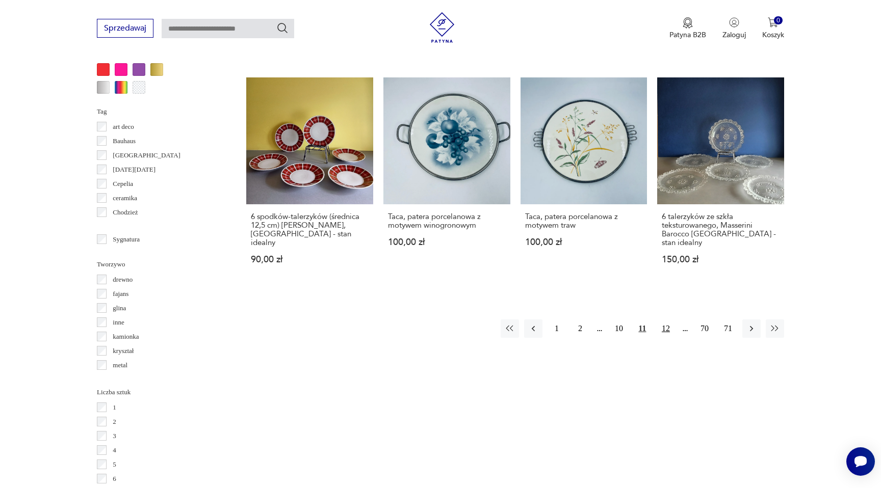
click at [666, 320] on button "12" at bounding box center [666, 329] width 18 height 18
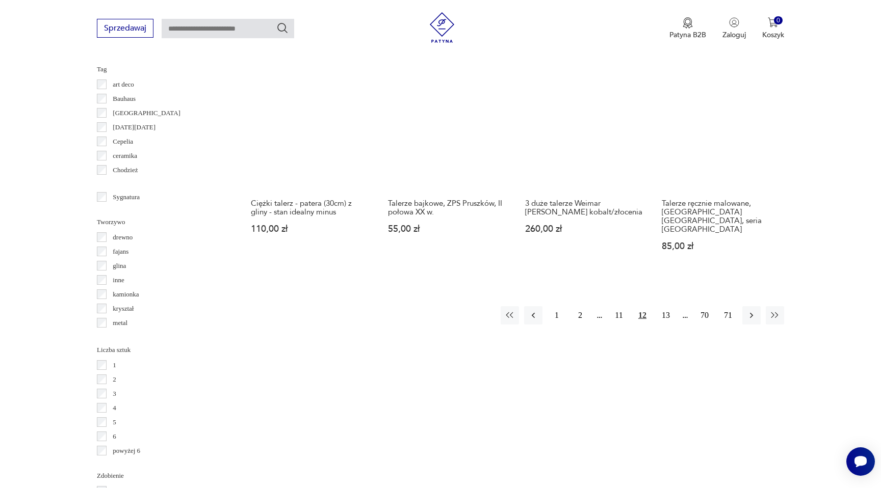
scroll to position [1085, 0]
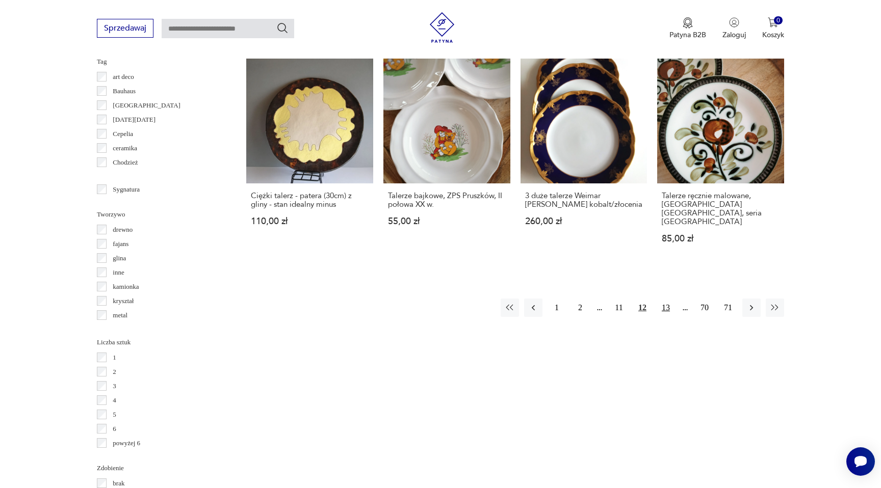
click at [667, 299] on button "13" at bounding box center [666, 308] width 18 height 18
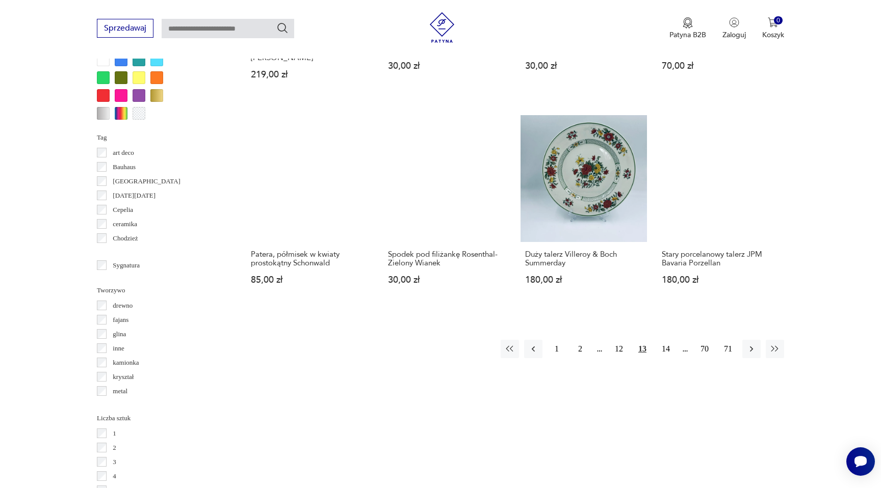
scroll to position [1014, 0]
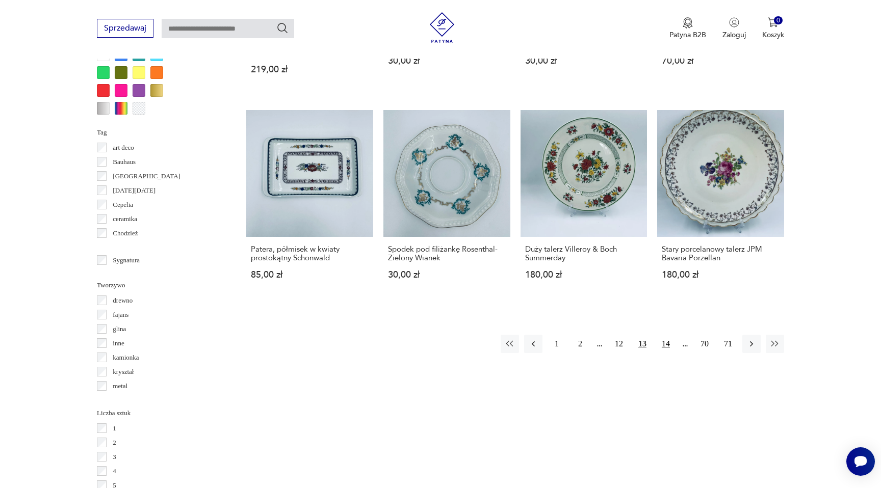
click at [667, 335] on button "14" at bounding box center [666, 344] width 18 height 18
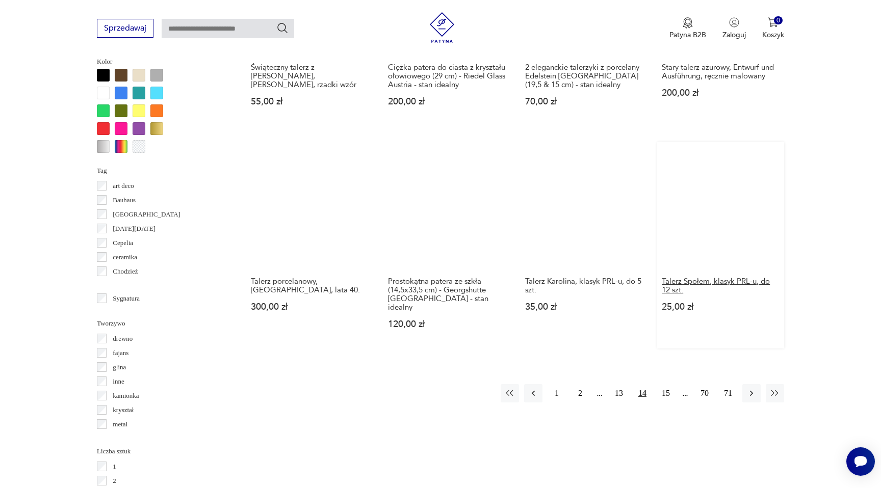
scroll to position [1005, 0]
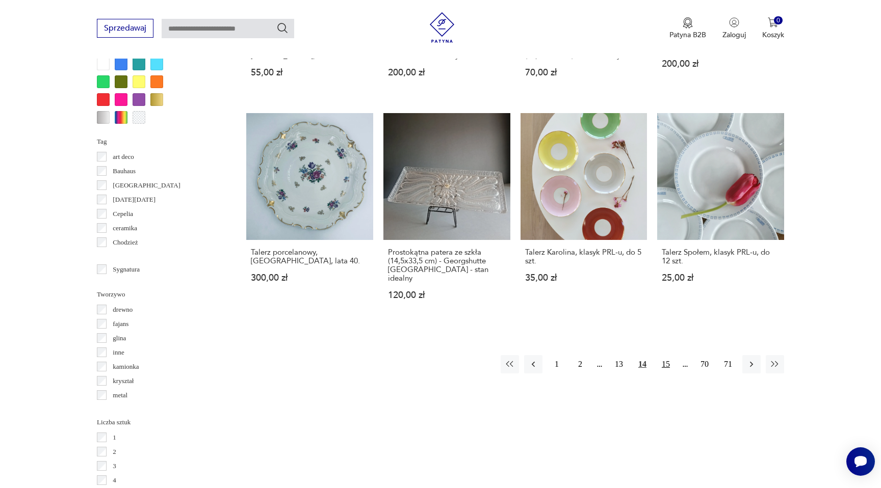
click at [667, 355] on button "15" at bounding box center [666, 364] width 18 height 18
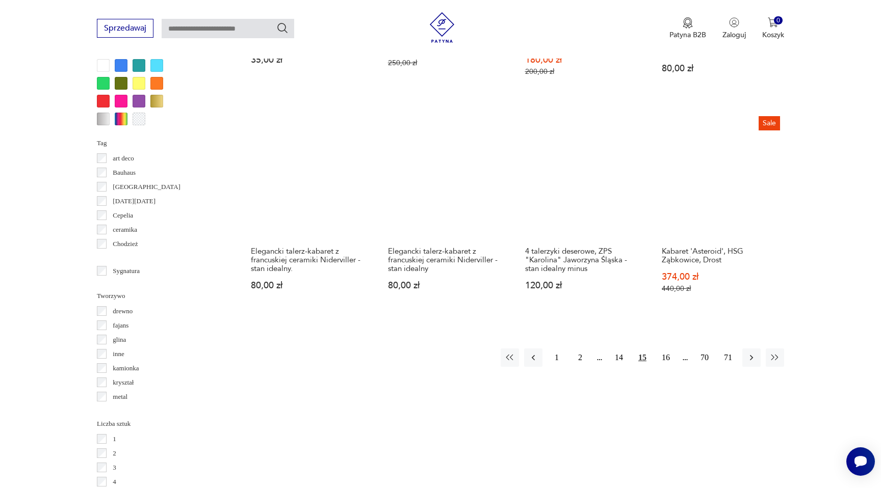
scroll to position [1004, 0]
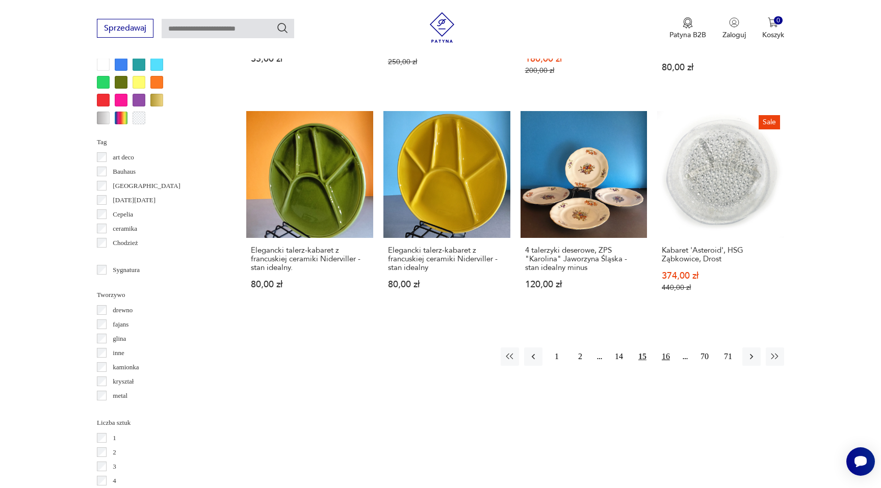
click at [667, 348] on button "16" at bounding box center [666, 357] width 18 height 18
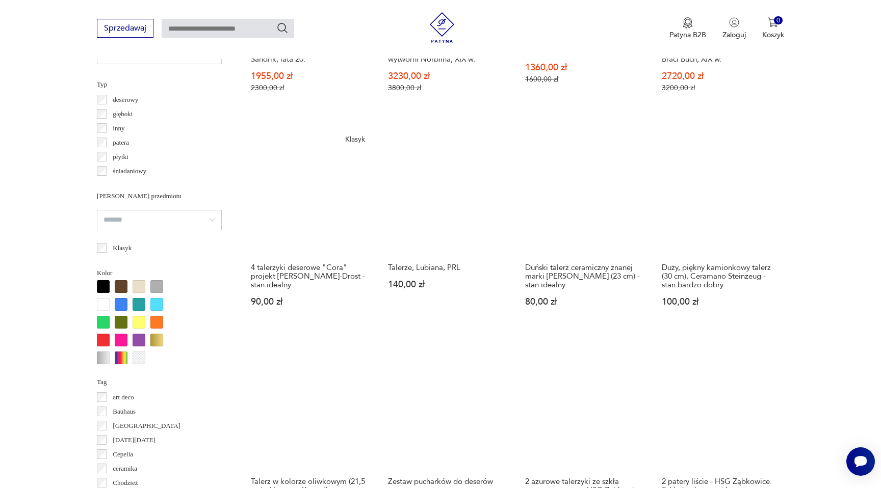
scroll to position [767, 0]
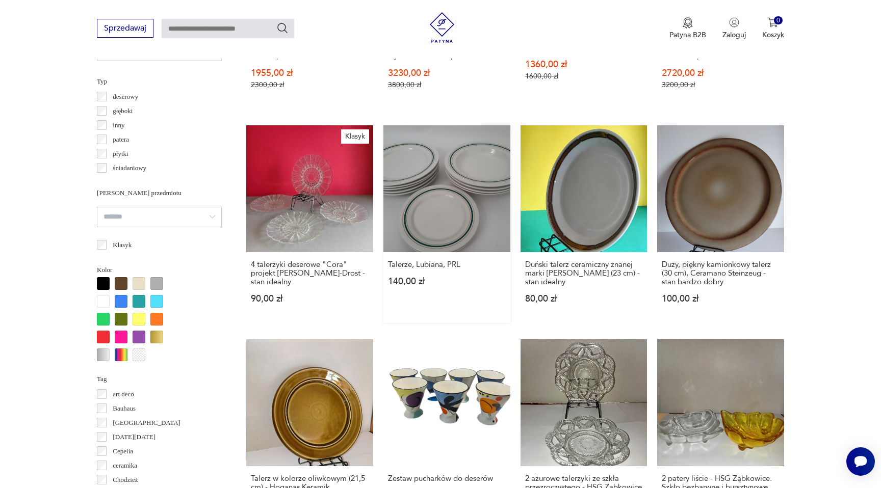
click at [447, 223] on link "Talerze, Lubiana, PRL 140,00 zł" at bounding box center [446, 224] width 127 height 198
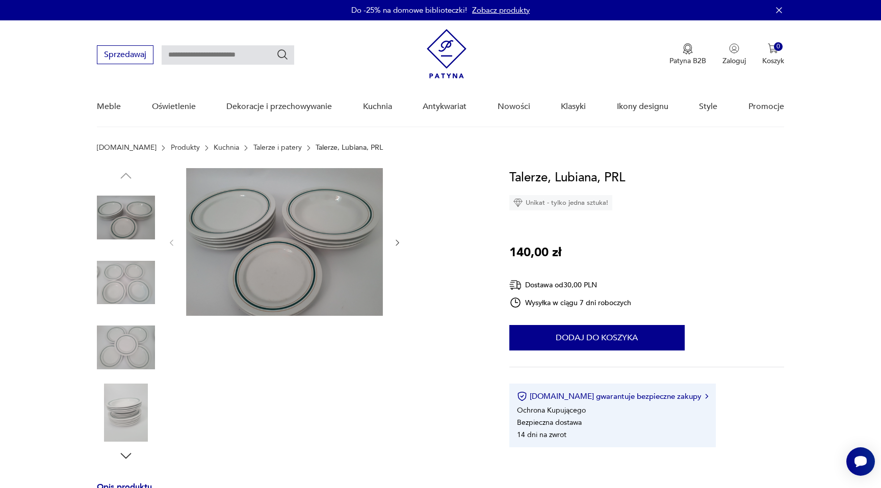
click at [137, 274] on img at bounding box center [126, 283] width 58 height 58
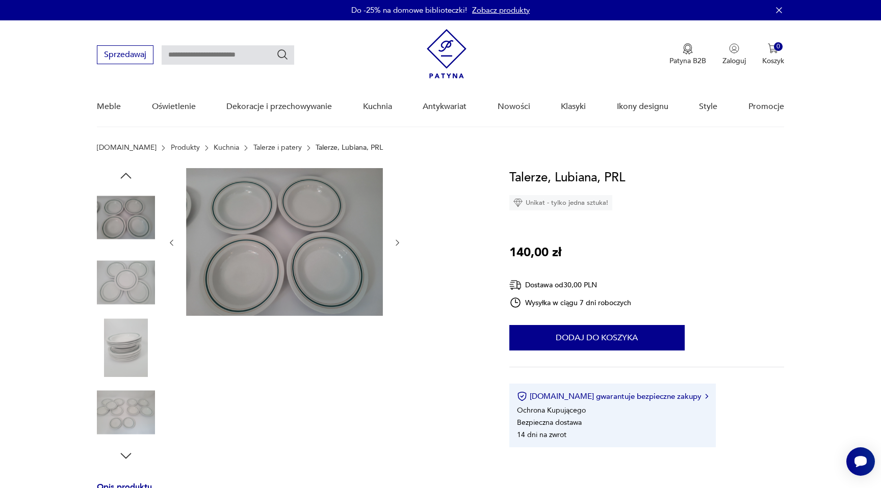
click at [122, 331] on img at bounding box center [126, 348] width 58 height 58
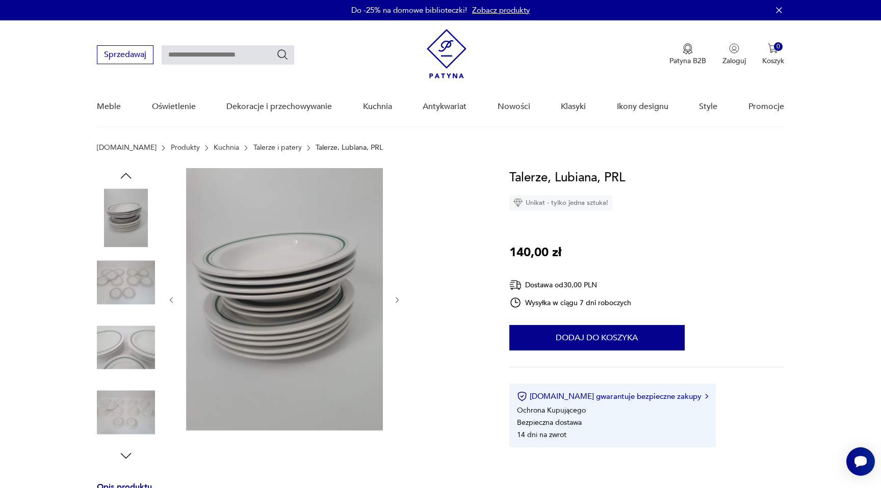
click at [124, 363] on img at bounding box center [126, 348] width 58 height 58
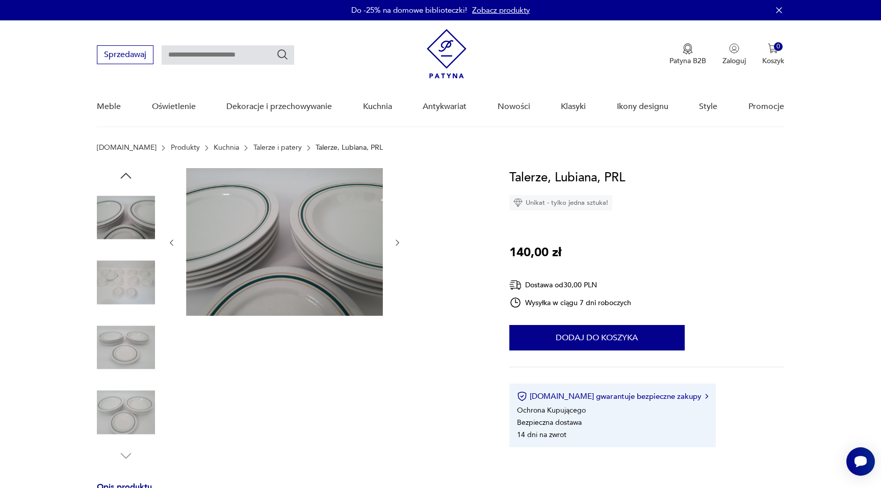
click at [129, 410] on img at bounding box center [126, 413] width 58 height 58
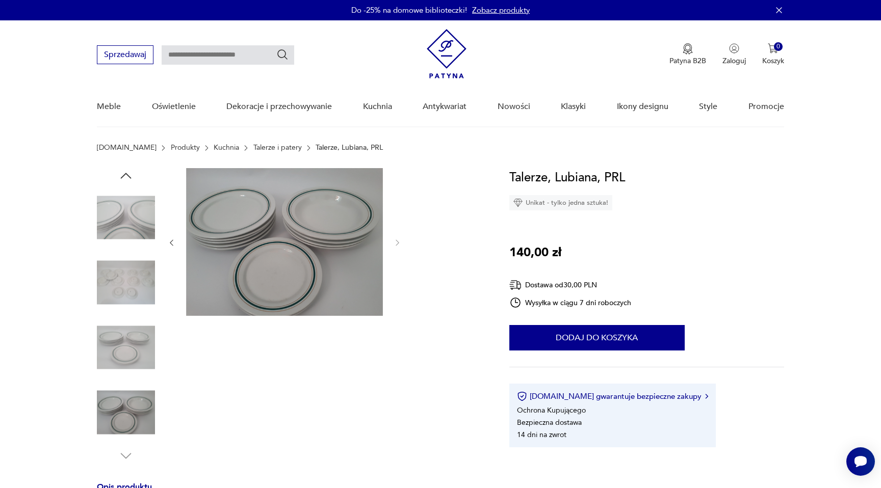
click at [137, 298] on img at bounding box center [126, 283] width 58 height 58
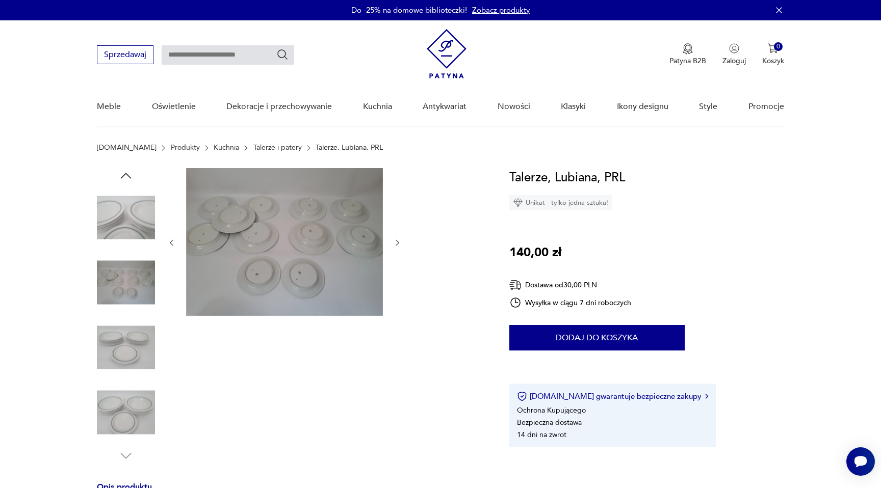
click at [135, 349] on img at bounding box center [126, 348] width 58 height 58
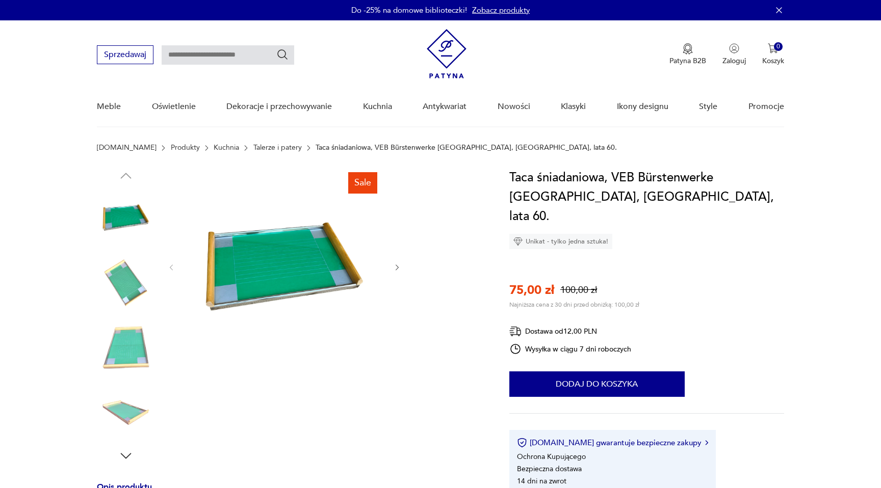
click at [129, 346] on img at bounding box center [126, 348] width 58 height 58
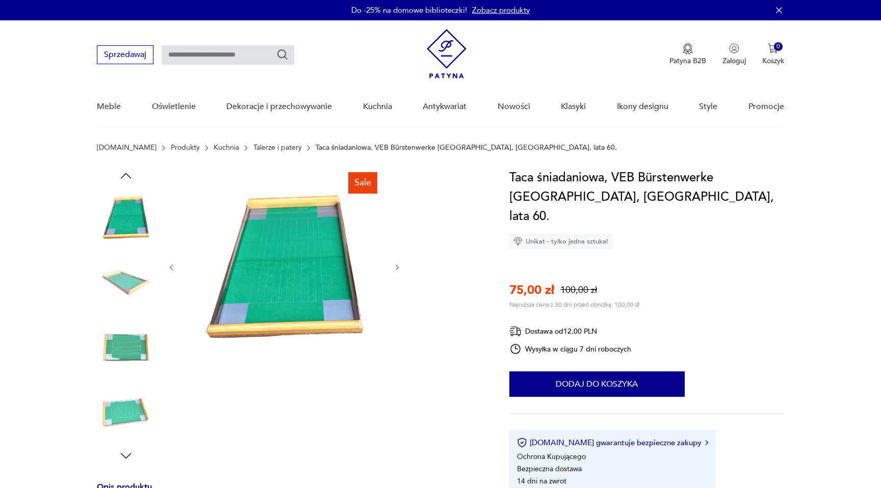
click at [128, 361] on img at bounding box center [126, 348] width 58 height 58
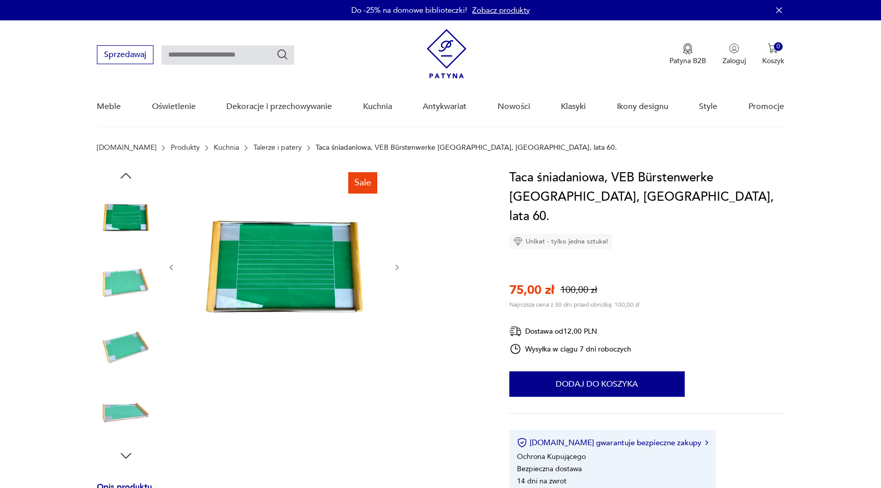
click at [128, 393] on img at bounding box center [126, 413] width 58 height 58
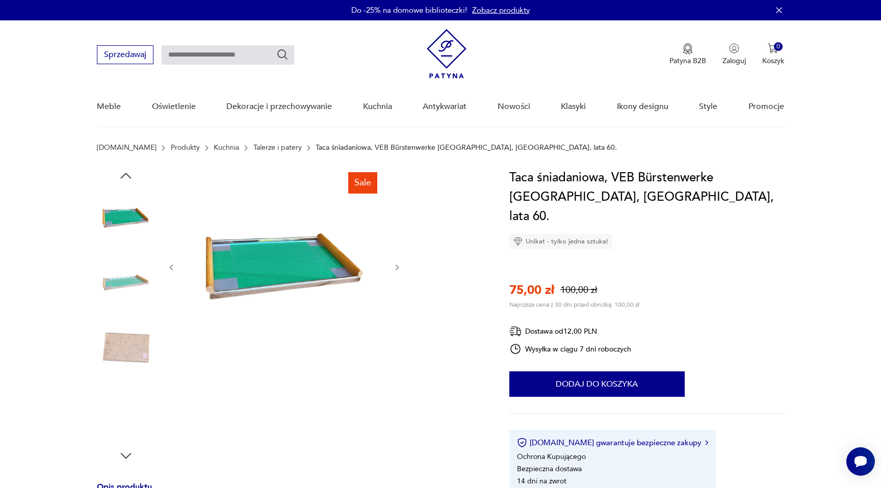
click at [129, 423] on img at bounding box center [126, 413] width 58 height 58
